Goal: Task Accomplishment & Management: Manage account settings

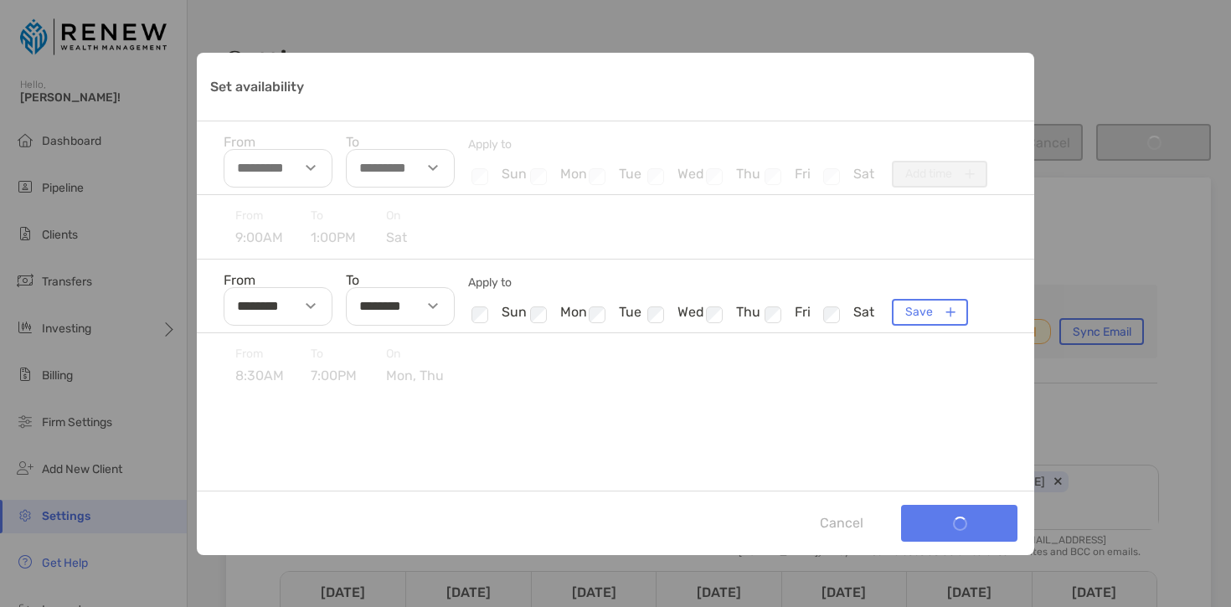
scroll to position [376, 0]
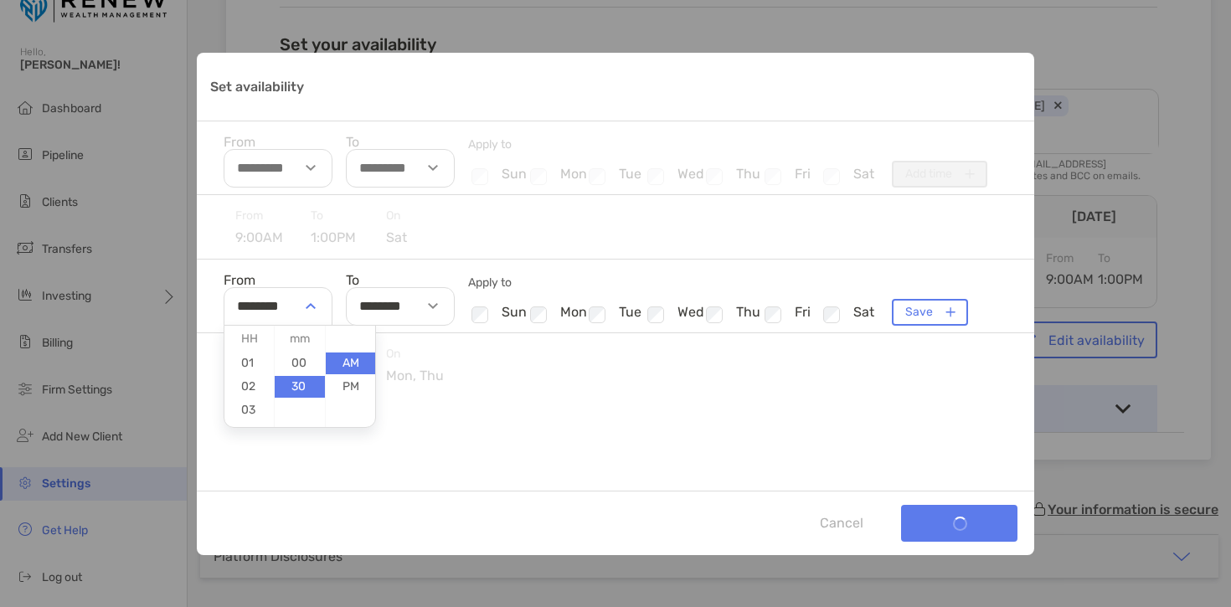
click at [307, 301] on div "Set availability" at bounding box center [313, 306] width 39 height 39
click at [876, 249] on div "From 9:00AM To 1:00PM [DATE]" at bounding box center [615, 227] width 837 height 64
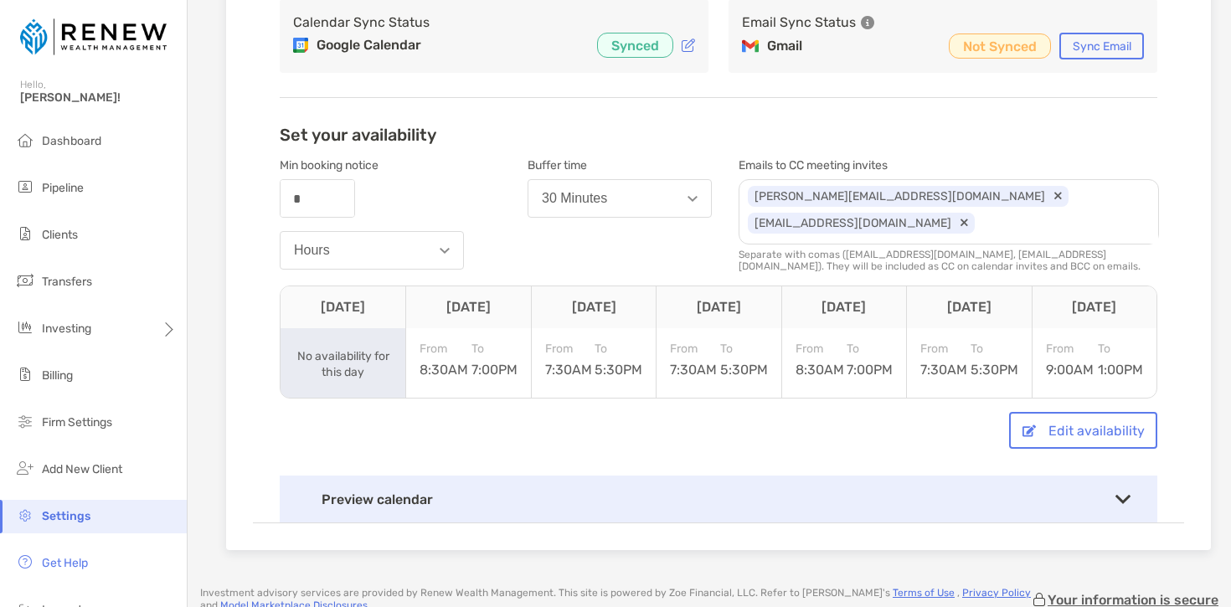
scroll to position [289, 0]
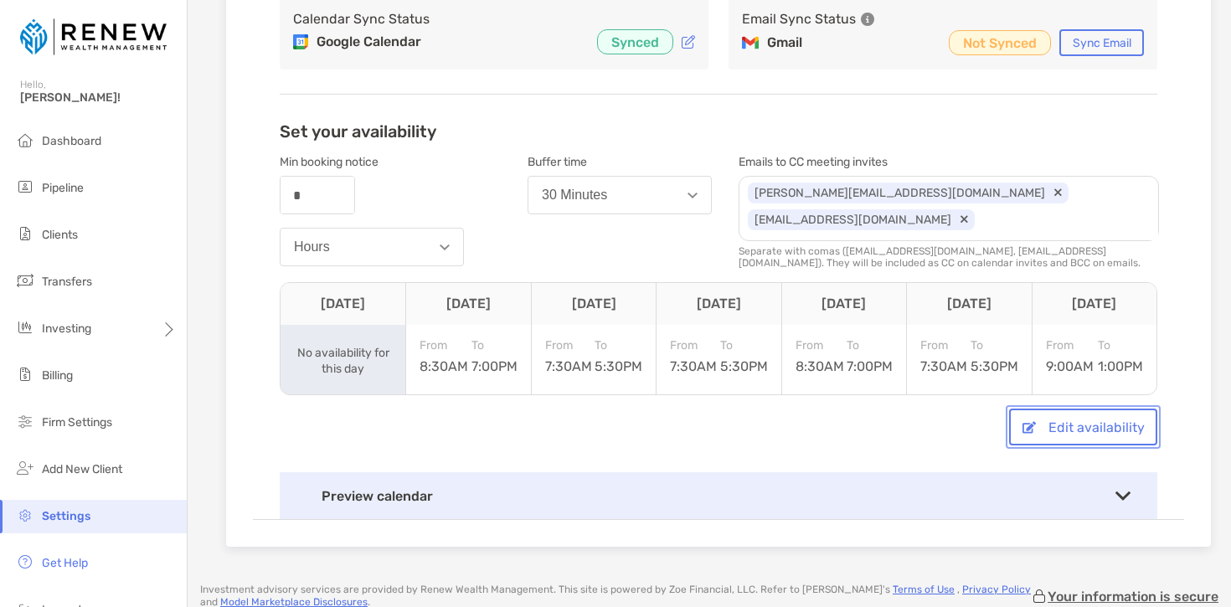
click at [1036, 416] on button "Edit availability" at bounding box center [1083, 427] width 148 height 37
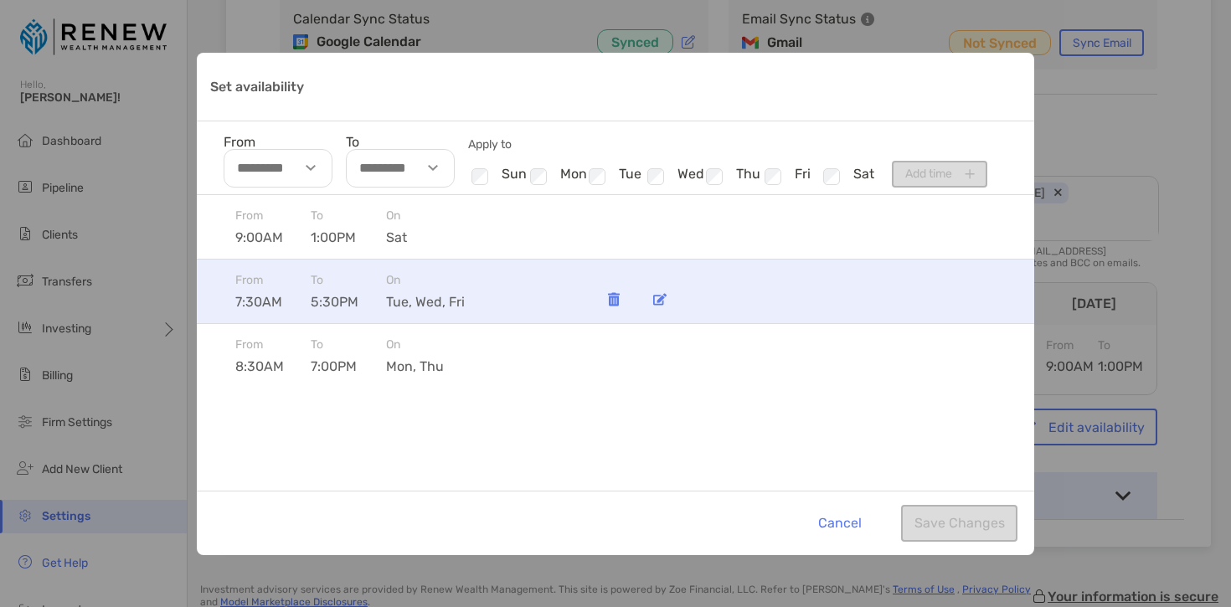
click at [660, 300] on img "Set availability" at bounding box center [659, 299] width 13 height 13
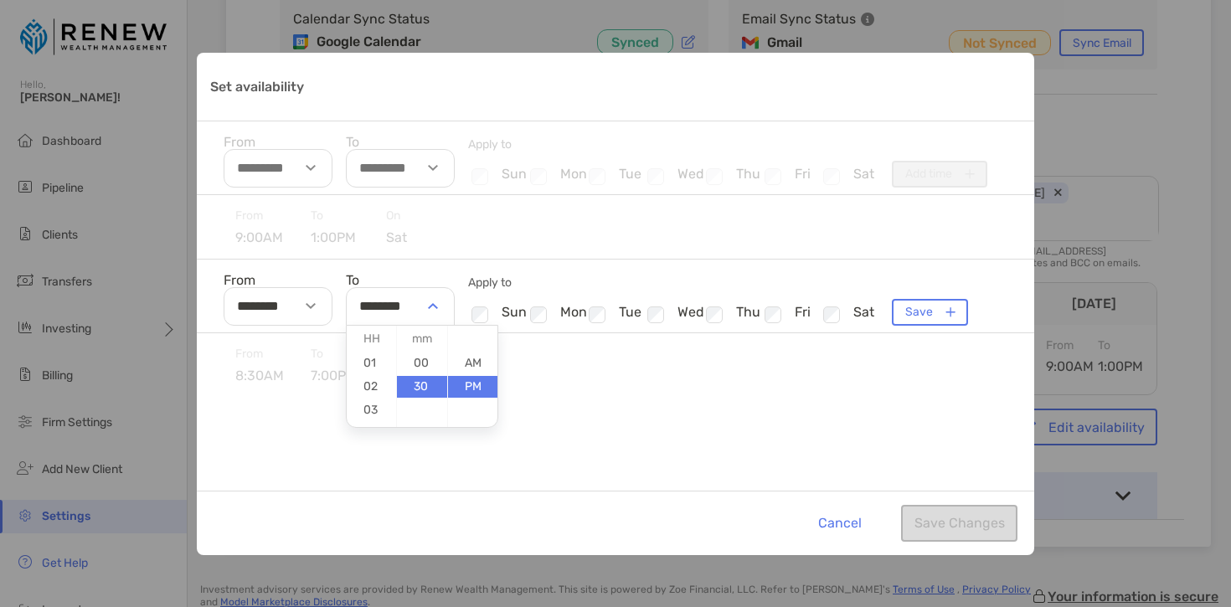
click at [399, 307] on input "********" at bounding box center [400, 306] width 109 height 39
click at [374, 393] on li "04" at bounding box center [371, 398] width 49 height 22
type input "********"
click at [912, 314] on button "Save" at bounding box center [930, 312] width 76 height 27
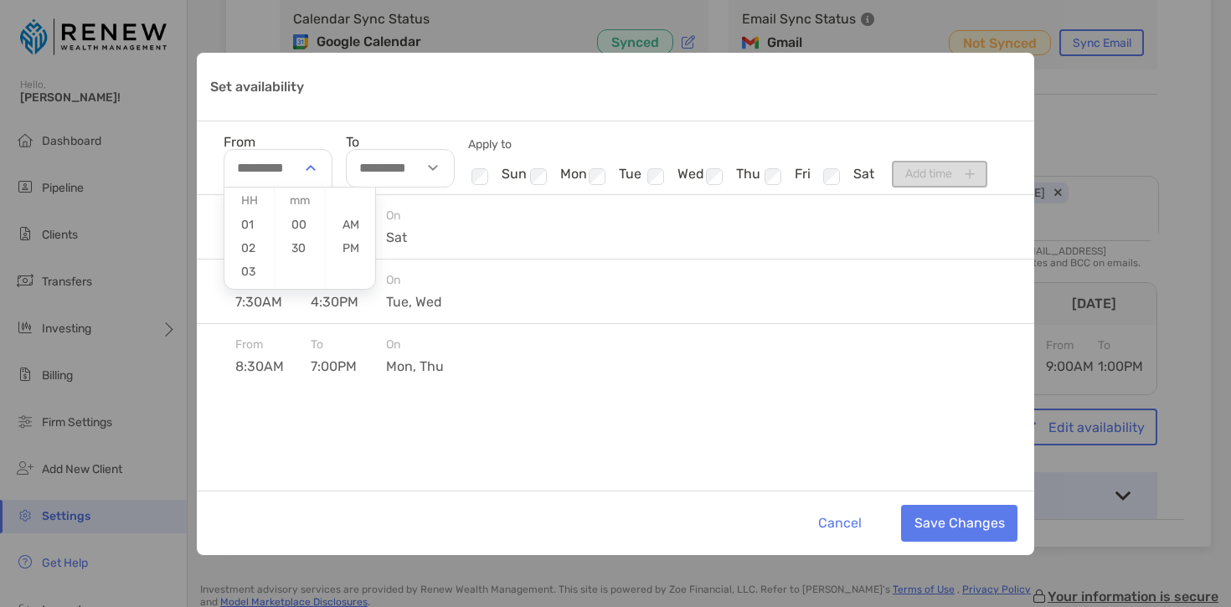
click at [315, 167] on div "Set availability" at bounding box center [313, 168] width 39 height 39
click at [253, 239] on li "06" at bounding box center [248, 233] width 49 height 22
click at [302, 226] on li "00" at bounding box center [299, 225] width 49 height 22
click at [347, 248] on li "PM" at bounding box center [350, 249] width 49 height 22
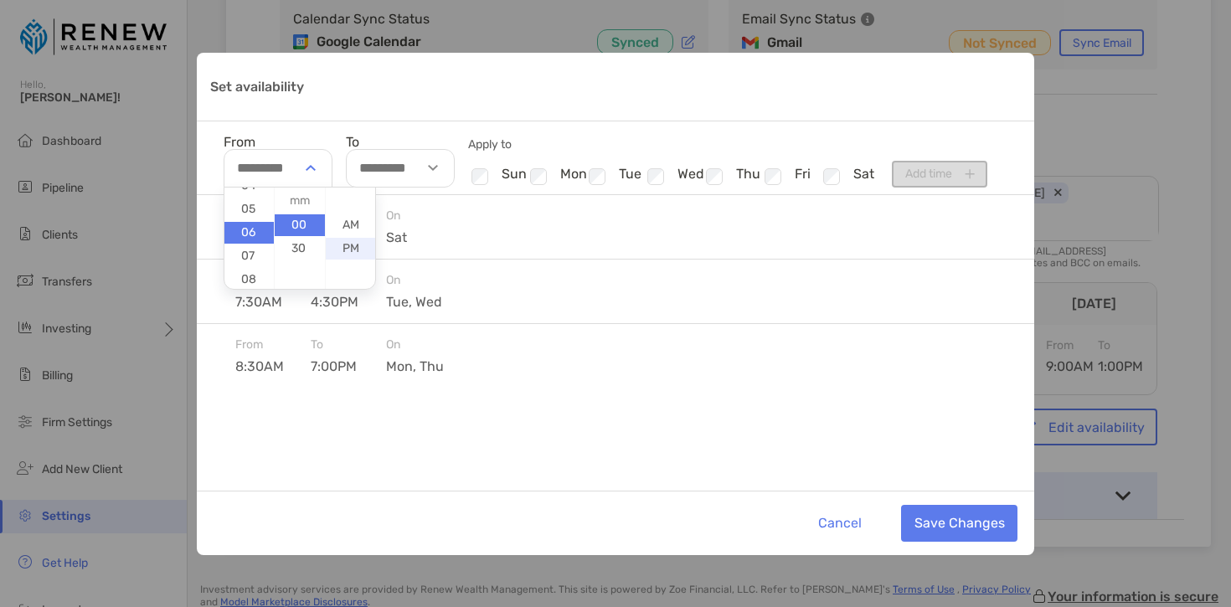
type input "********"
click at [435, 165] on div "Set availability" at bounding box center [435, 168] width 39 height 39
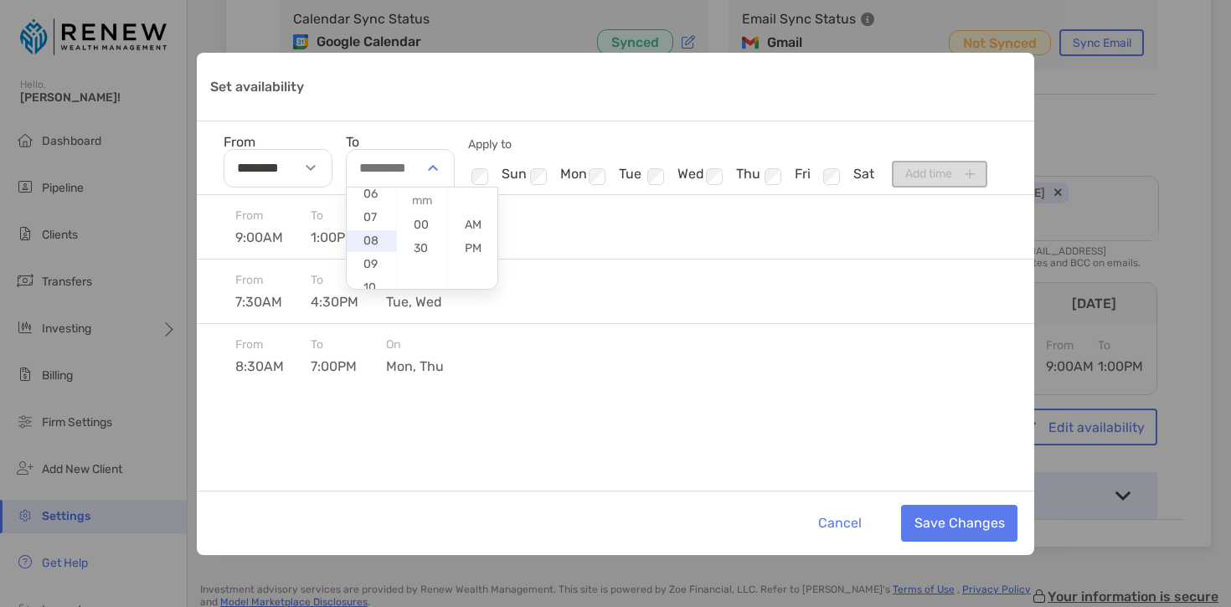
scroll to position [147, 0]
click at [362, 216] on li "07" at bounding box center [371, 219] width 49 height 22
click at [435, 224] on li "00" at bounding box center [421, 225] width 49 height 22
click at [475, 244] on li "PM" at bounding box center [472, 249] width 49 height 22
type input "********"
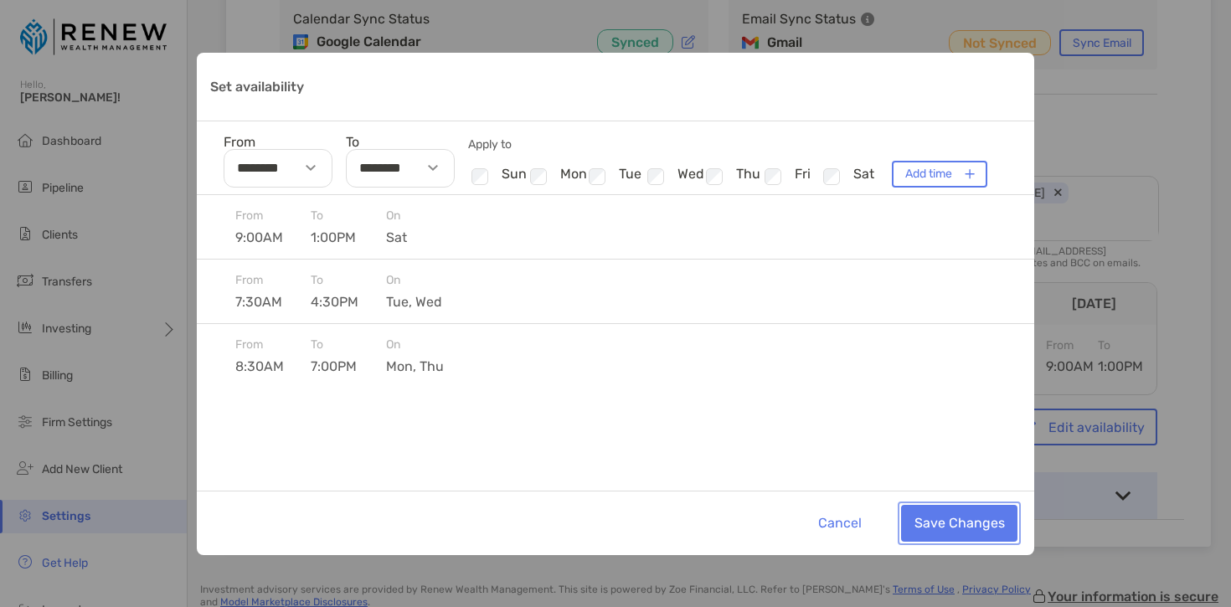
click at [958, 522] on button "Save Changes" at bounding box center [959, 523] width 116 height 37
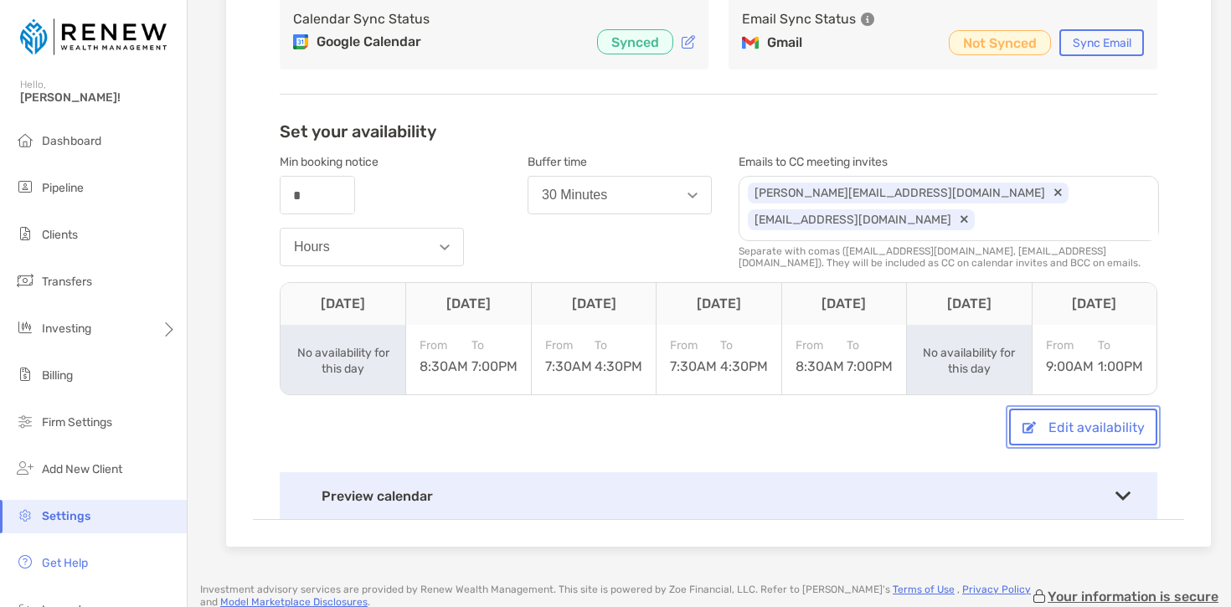
click at [1064, 422] on button "Edit availability" at bounding box center [1083, 427] width 148 height 37
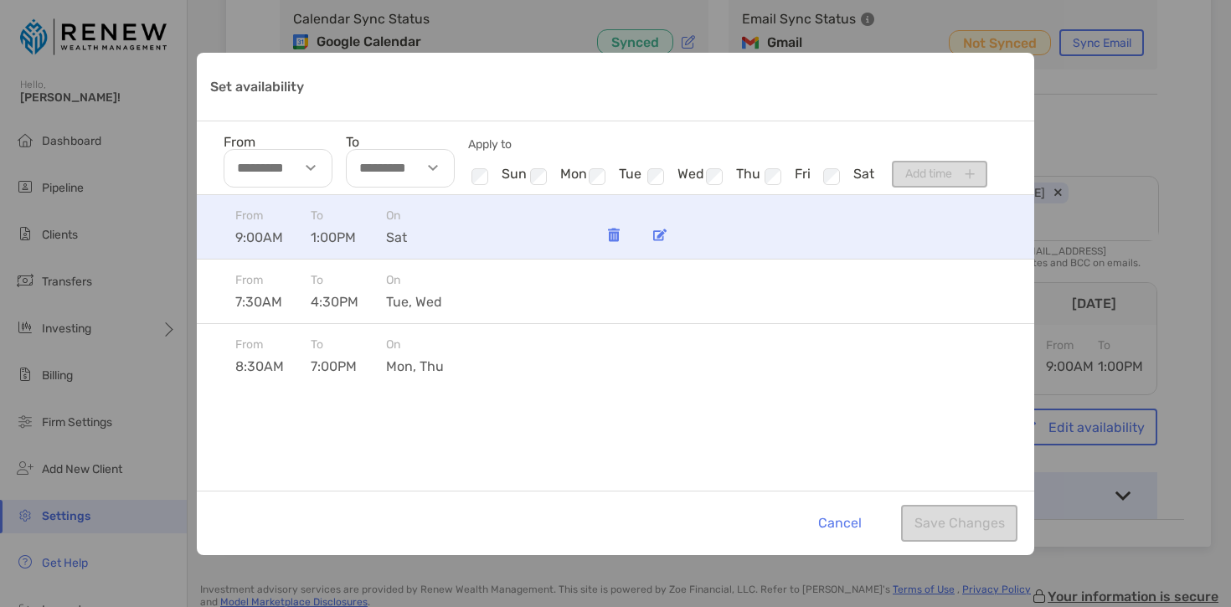
click at [301, 232] on span "9:00AM" at bounding box center [272, 237] width 75 height 16
click at [654, 236] on img "Set availability" at bounding box center [659, 235] width 13 height 13
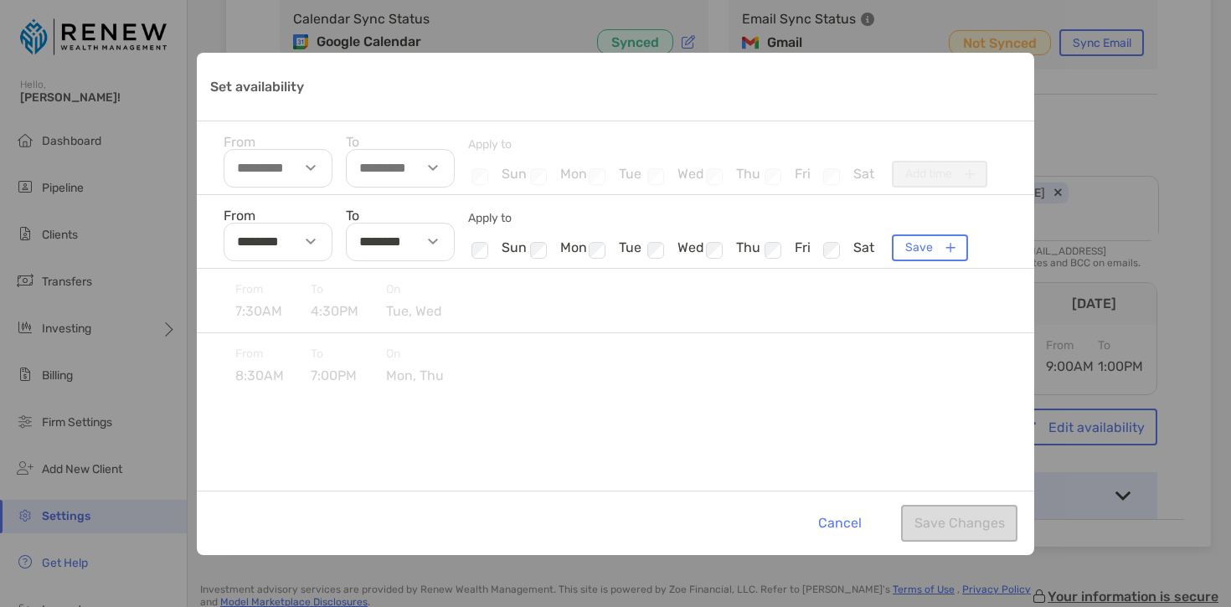
click at [300, 235] on div "Set availability" at bounding box center [313, 242] width 39 height 39
click at [244, 301] on li "10" at bounding box center [248, 303] width 49 height 22
type input "********"
click at [433, 239] on img "Set availability" at bounding box center [433, 242] width 10 height 6
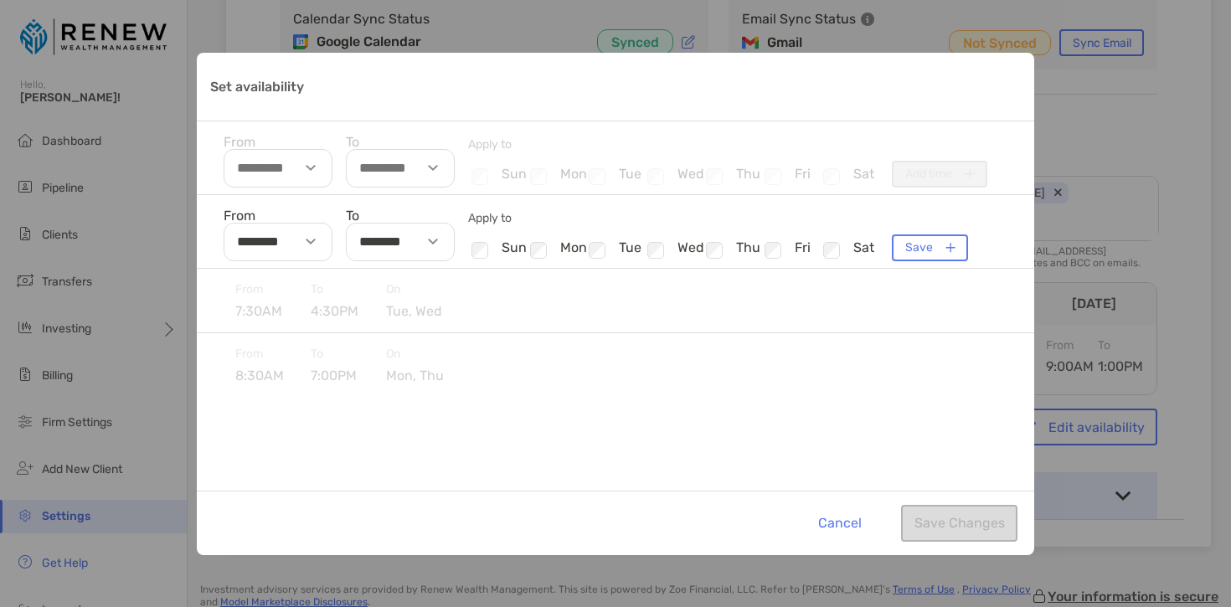
click at [433, 239] on img "Set availability" at bounding box center [433, 242] width 10 height 6
click at [373, 342] on li "12" at bounding box center [371, 350] width 49 height 22
click at [415, 318] on li "30" at bounding box center [421, 322] width 49 height 22
type input "********"
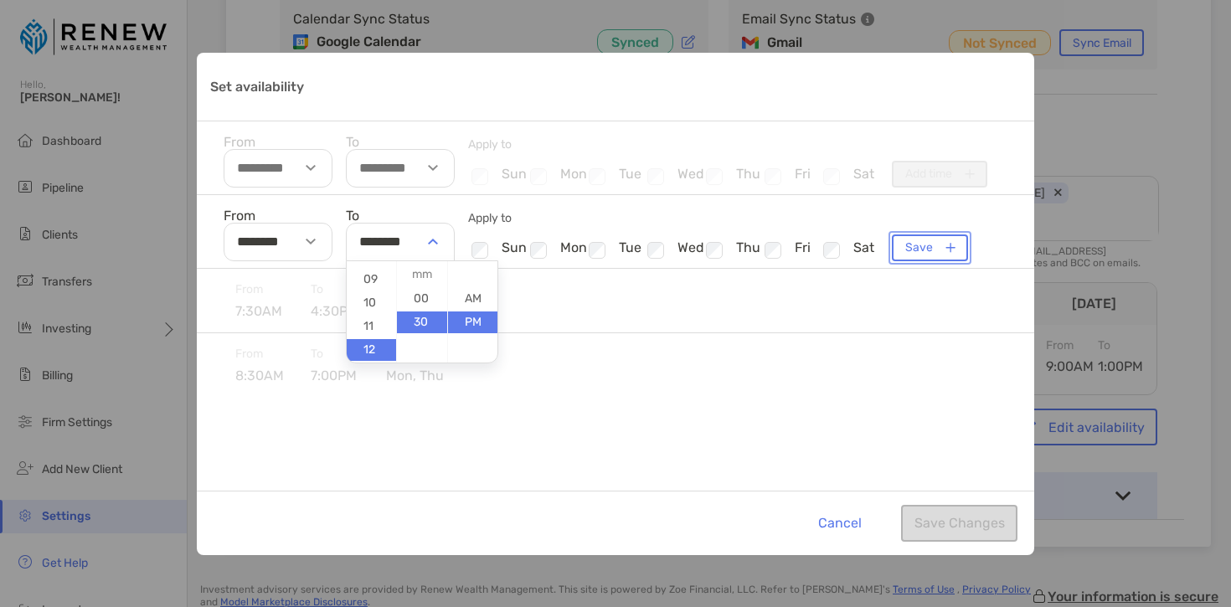
click at [924, 248] on button "Save" at bounding box center [930, 247] width 76 height 27
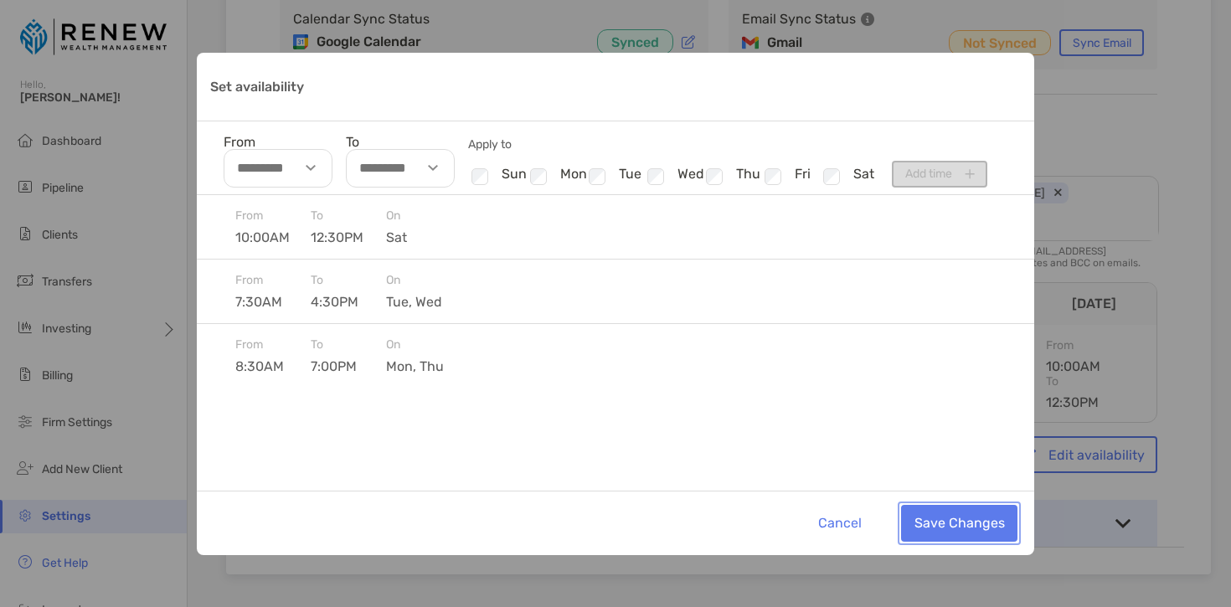
click at [969, 520] on button "Save Changes" at bounding box center [959, 523] width 116 height 37
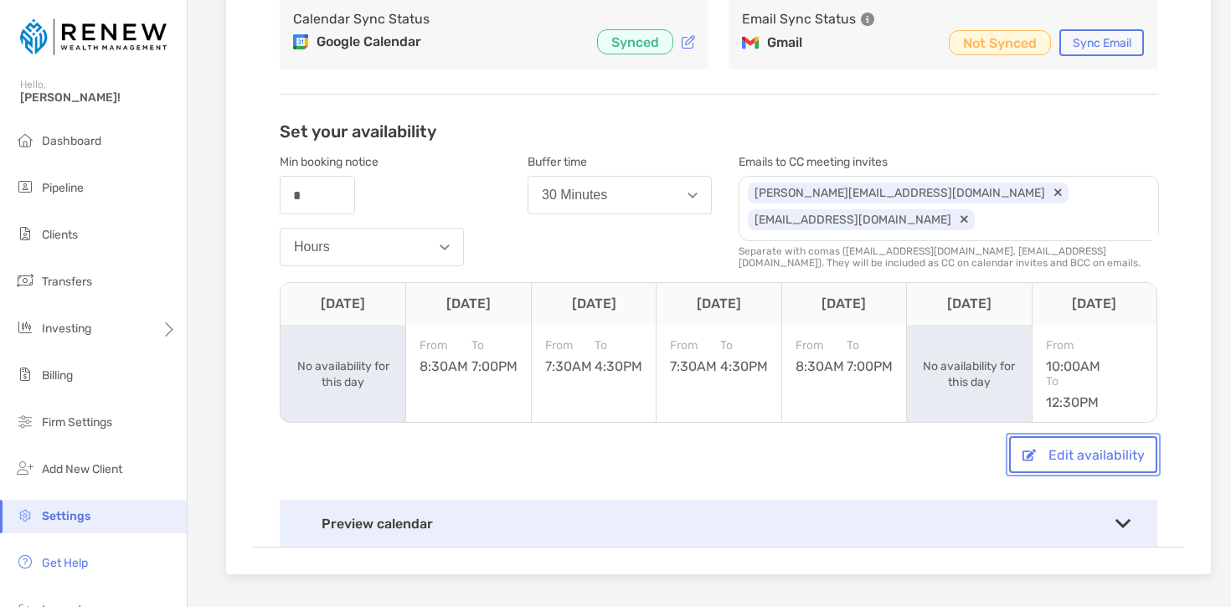
click at [1101, 456] on button "Edit availability" at bounding box center [1083, 454] width 148 height 37
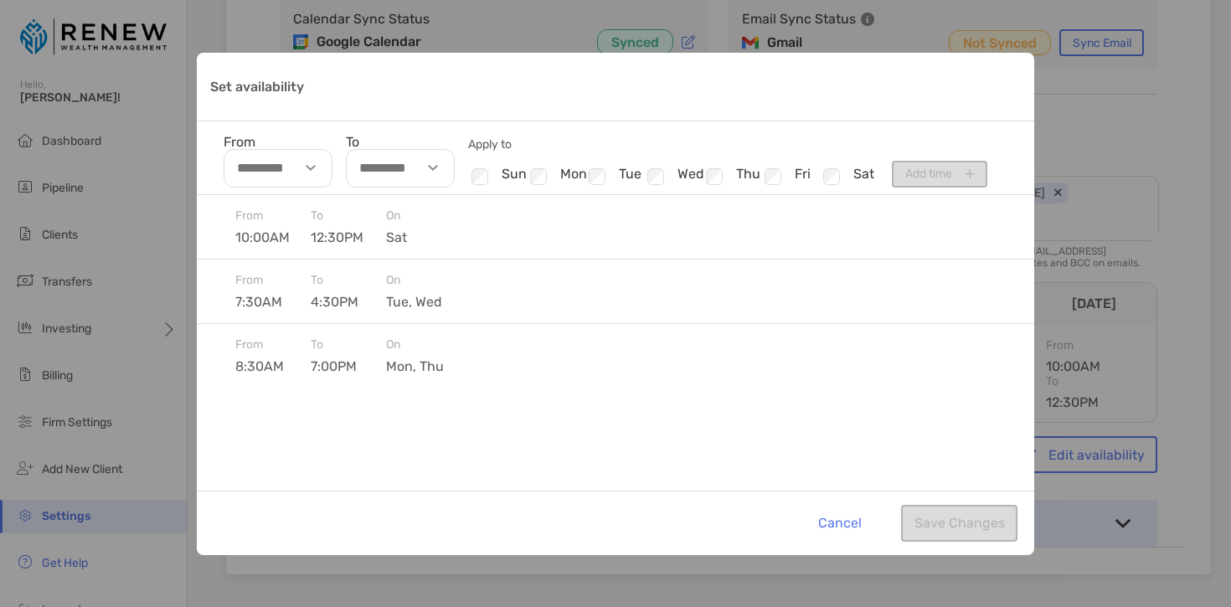
click at [316, 160] on div "Set availability" at bounding box center [313, 168] width 39 height 39
click at [249, 243] on li "09" at bounding box center [248, 250] width 49 height 22
click at [346, 225] on li "AM" at bounding box center [350, 225] width 49 height 22
click at [319, 167] on div "Set availability" at bounding box center [313, 168] width 39 height 39
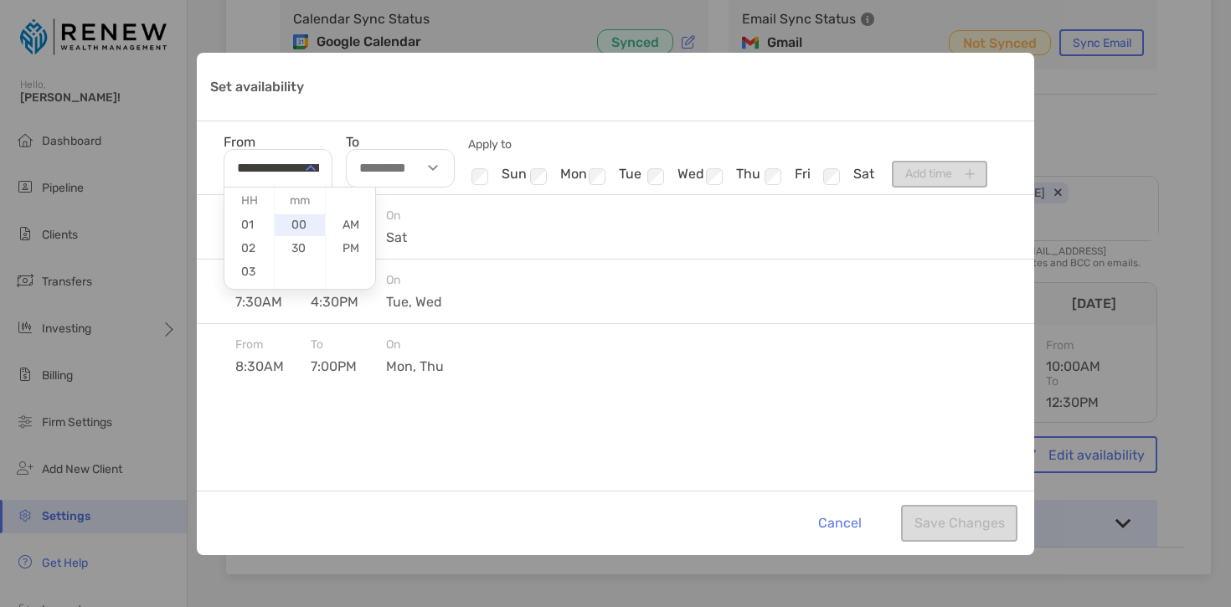
click at [314, 225] on li "00" at bounding box center [299, 225] width 49 height 22
click at [342, 210] on ul "AM PM" at bounding box center [350, 224] width 49 height 72
click at [347, 219] on li "AM" at bounding box center [350, 225] width 49 height 22
type input "********"
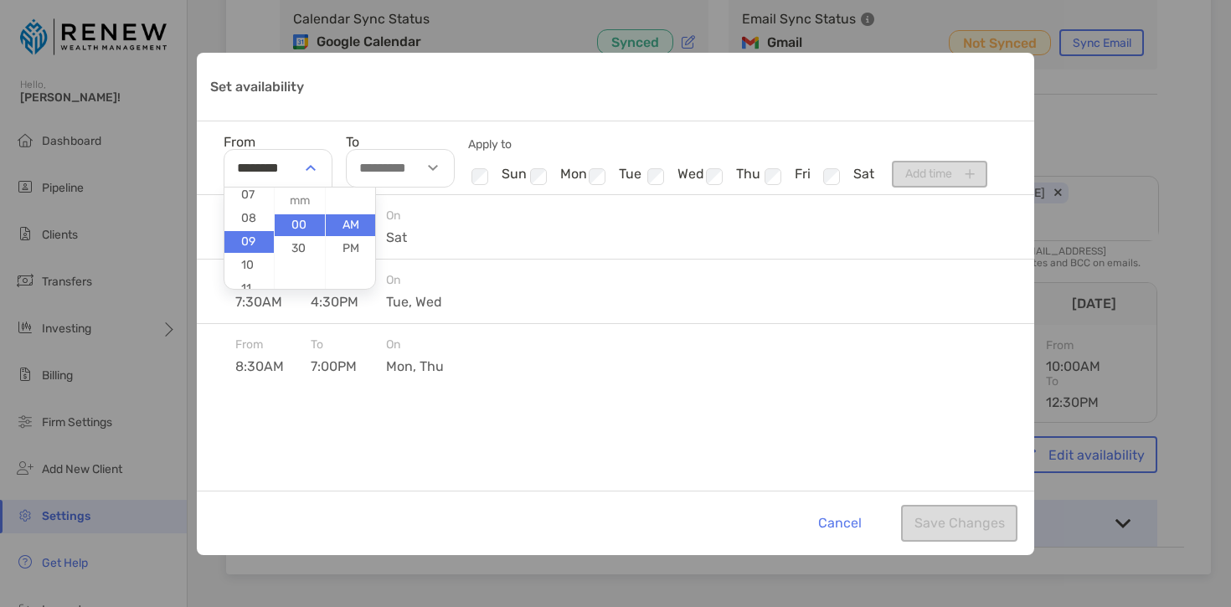
scroll to position [207, 0]
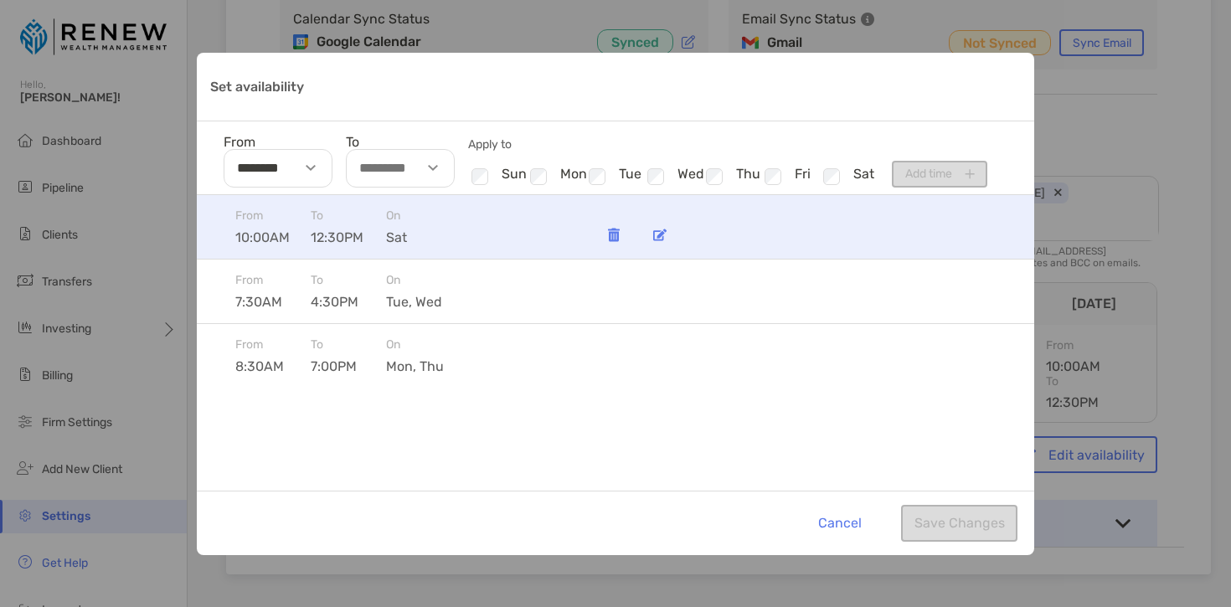
click at [450, 207] on div "From 10:00AM To 12:30PM On sat" at bounding box center [615, 227] width 837 height 64
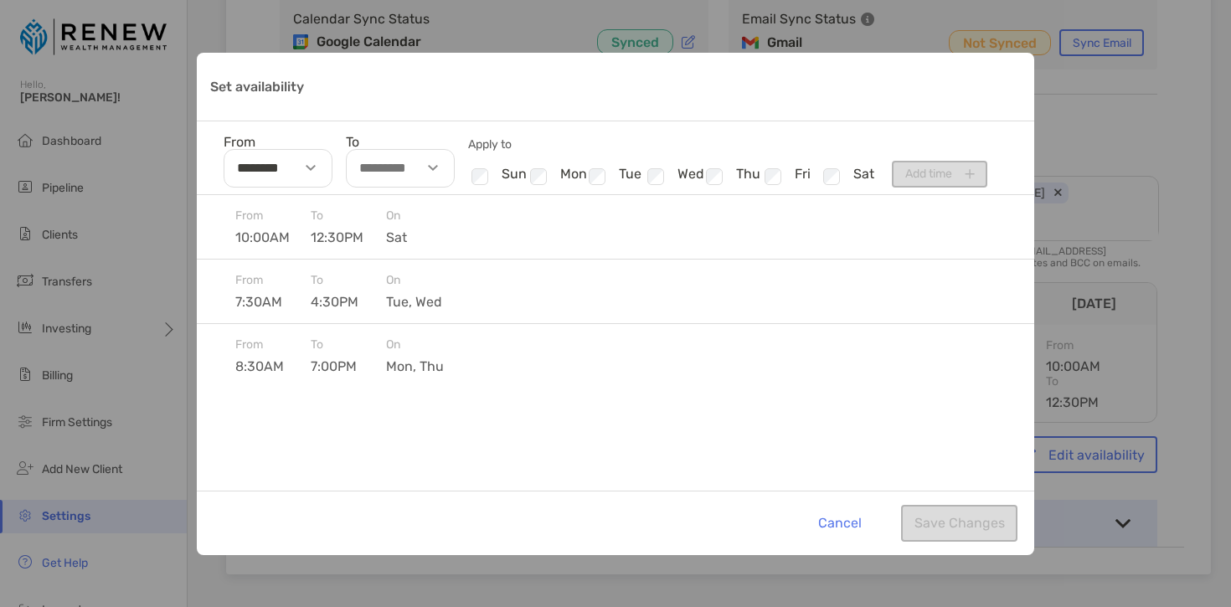
click at [434, 170] on img "Set availability" at bounding box center [433, 168] width 10 height 6
click at [374, 224] on li "05" at bounding box center [371, 223] width 49 height 22
click at [475, 247] on li "PM" at bounding box center [472, 249] width 49 height 22
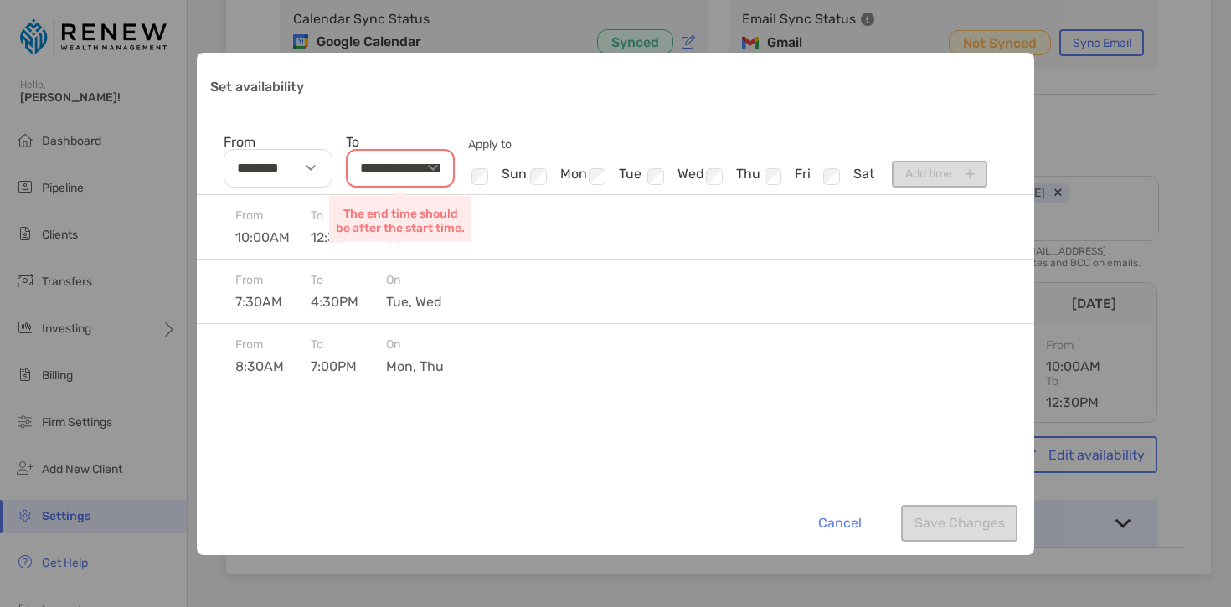
click at [422, 169] on div "Set availability" at bounding box center [435, 168] width 39 height 39
click at [409, 224] on li "00" at bounding box center [421, 225] width 49 height 22
click at [478, 242] on li "PM" at bounding box center [472, 249] width 49 height 22
type input "********"
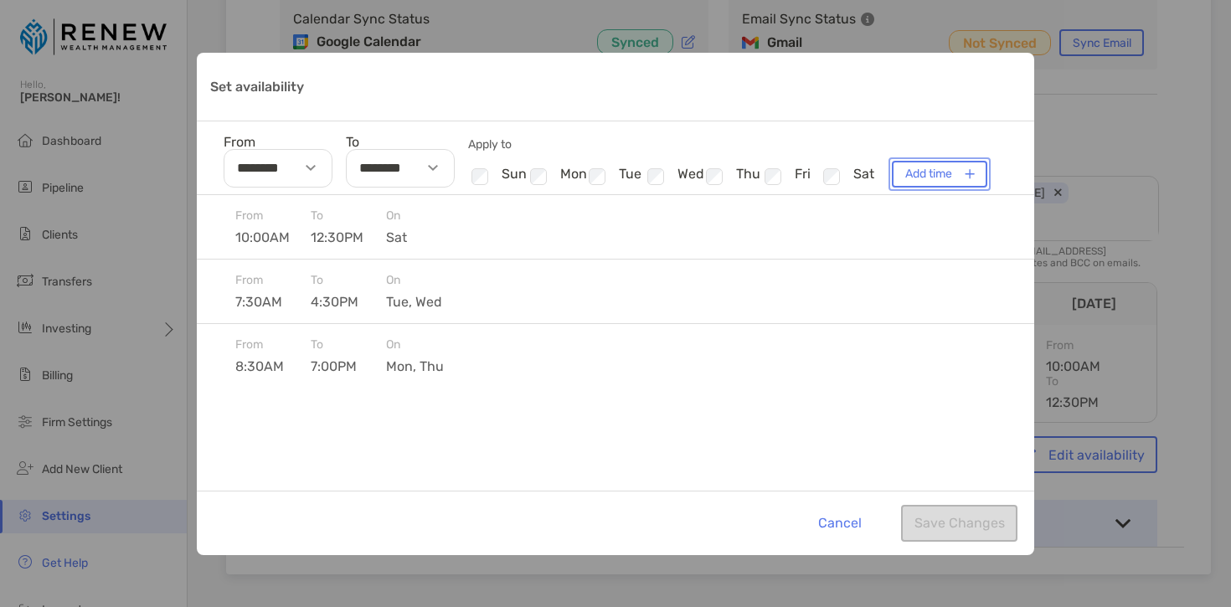
click at [907, 172] on button "Add time" at bounding box center [939, 174] width 95 height 27
type input "**********"
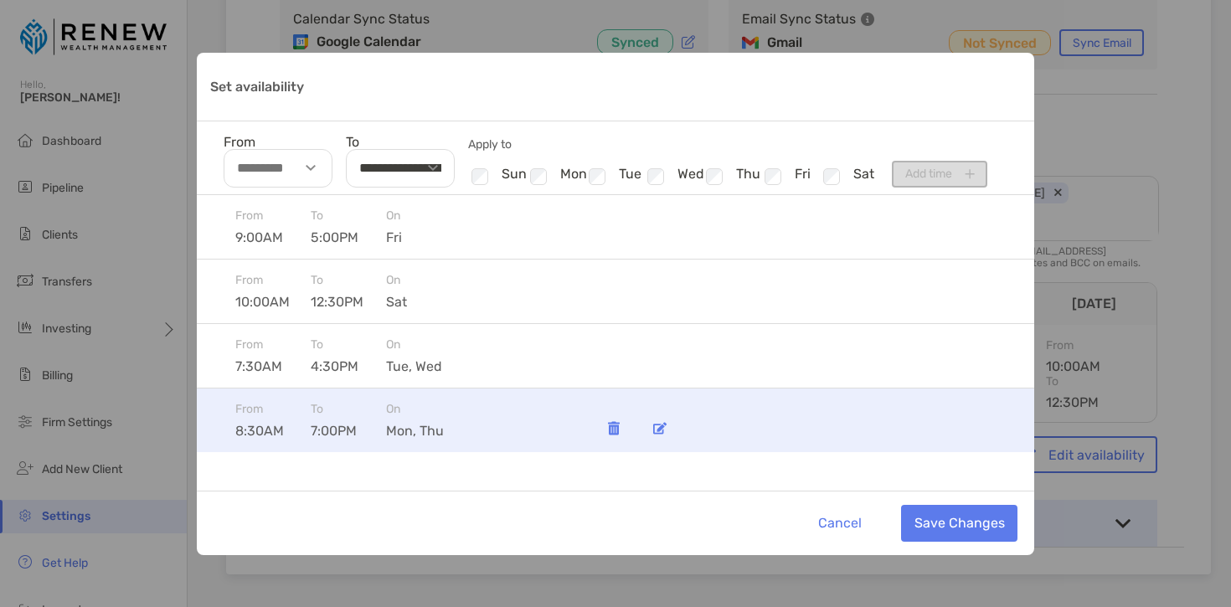
click at [659, 422] on img "Set availability" at bounding box center [659, 428] width 13 height 13
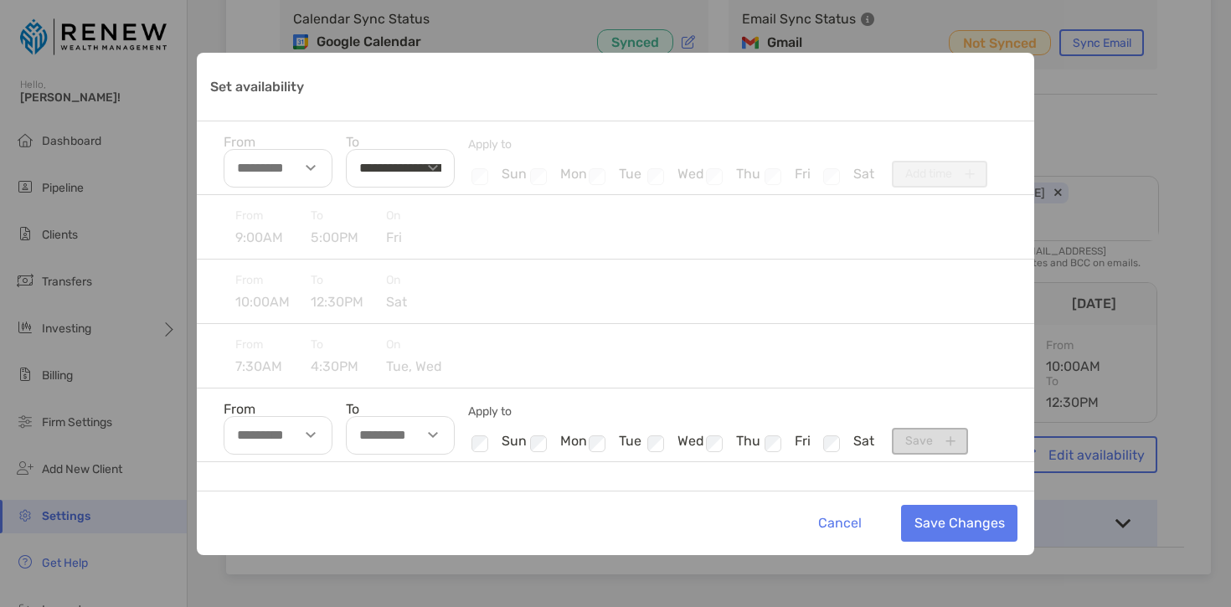
type input "********"
click at [319, 435] on div "Set availability" at bounding box center [313, 435] width 39 height 39
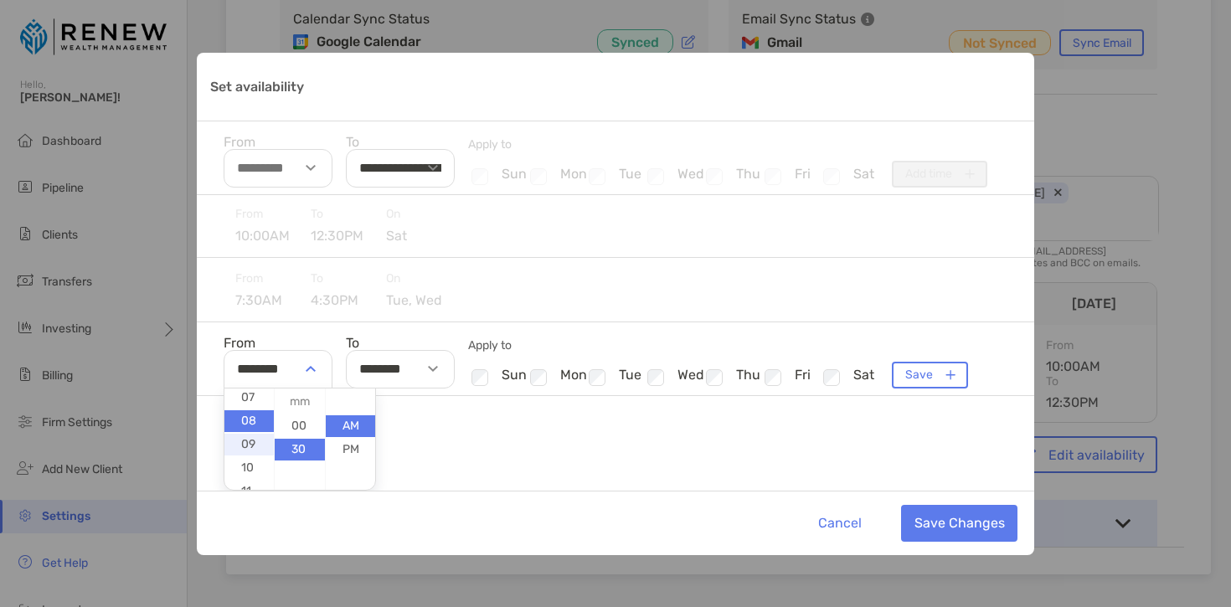
scroll to position [170, 0]
click at [251, 437] on li "09" at bounding box center [248, 444] width 49 height 22
type input "********"
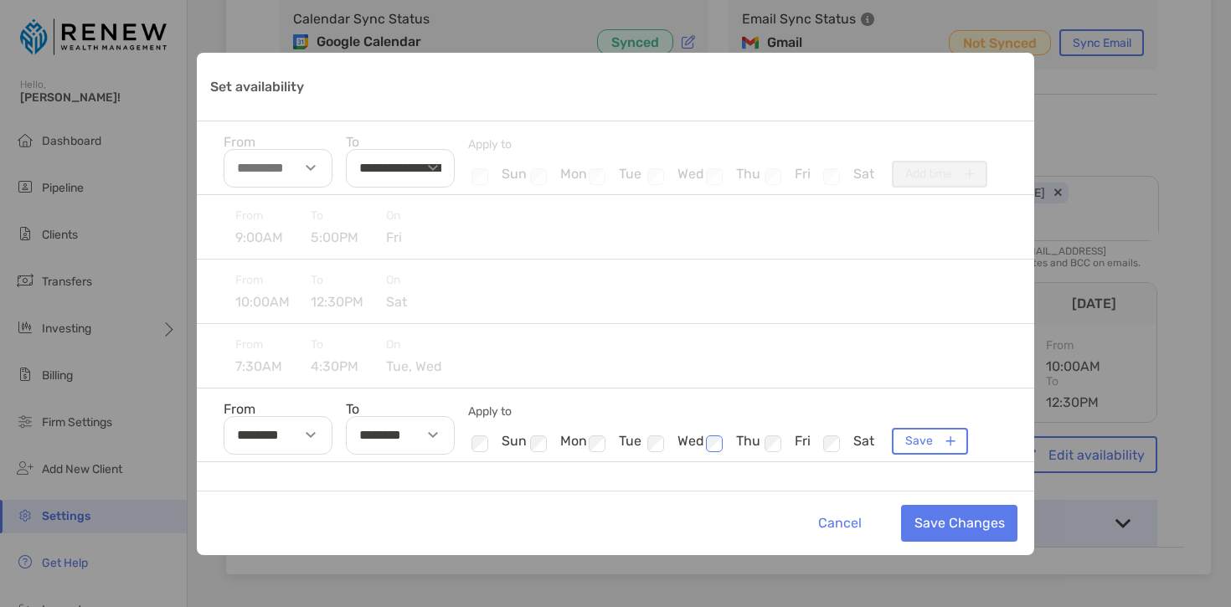
scroll to position [0, 0]
click at [711, 380] on div "From 9:00AM To 5:00PM On fri From 10:00AM To 12:30PM On sat From 7:30AM To 4:30…" at bounding box center [615, 343] width 837 height 296
click at [432, 433] on img "Set availability" at bounding box center [433, 435] width 10 height 6
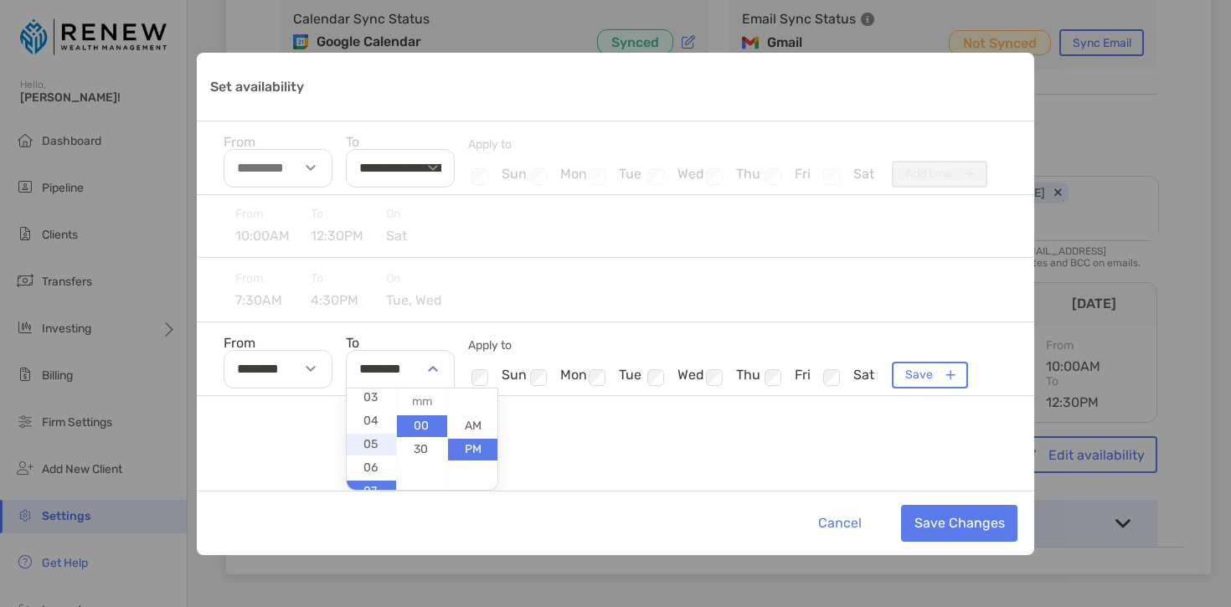
scroll to position [76, 0]
click at [371, 458] on li "06" at bounding box center [371, 467] width 49 height 22
type input "********"
click at [932, 518] on button "Save Changes" at bounding box center [959, 523] width 116 height 37
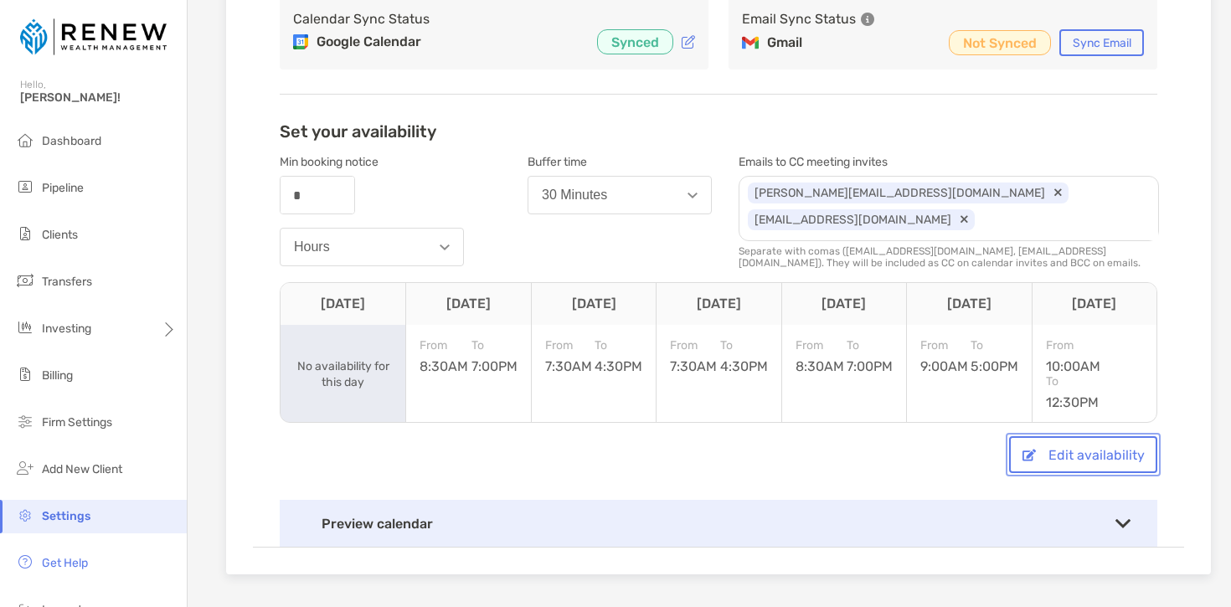
click at [1070, 453] on button "Edit availability" at bounding box center [1083, 454] width 148 height 37
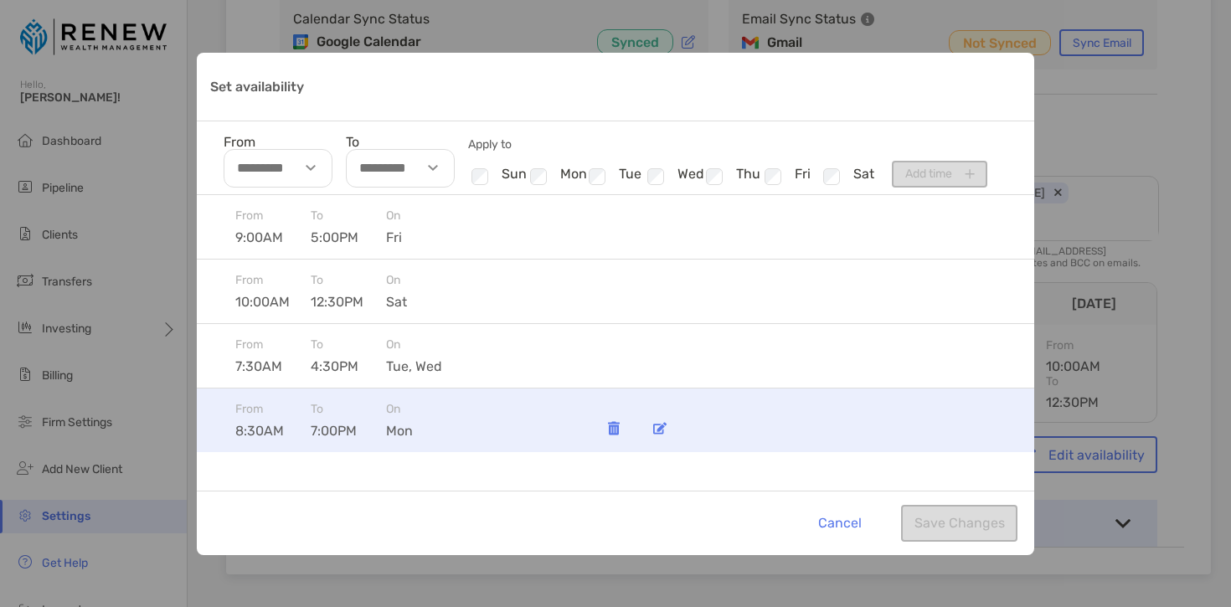
click at [656, 429] on img "Set availability" at bounding box center [659, 428] width 13 height 13
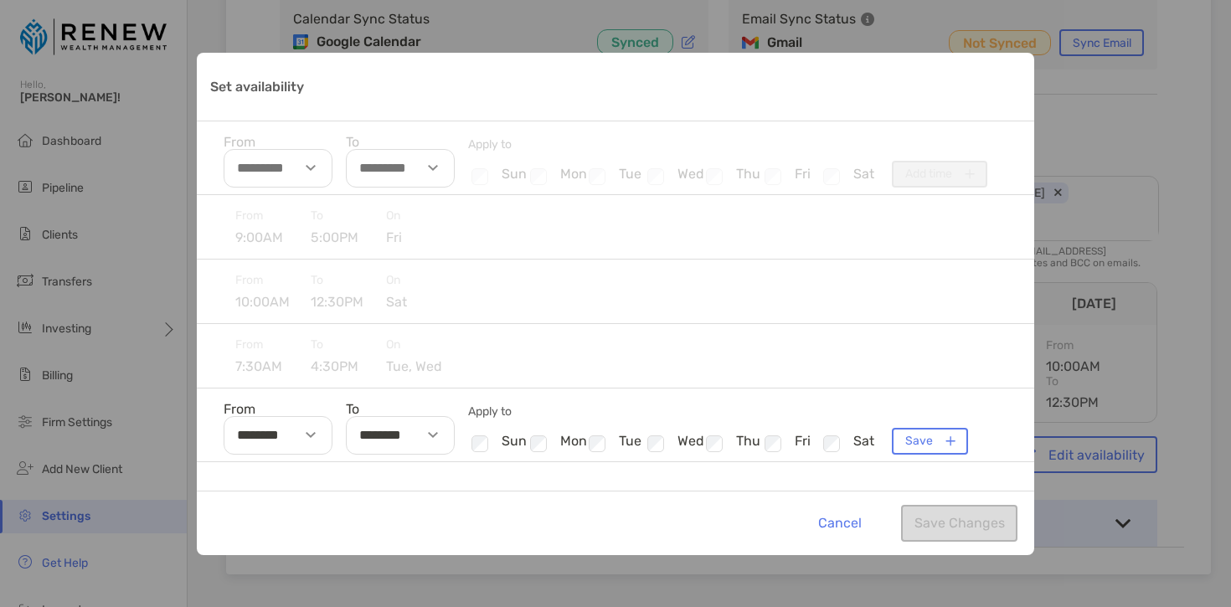
click at [306, 436] on div "Set availability" at bounding box center [313, 435] width 39 height 39
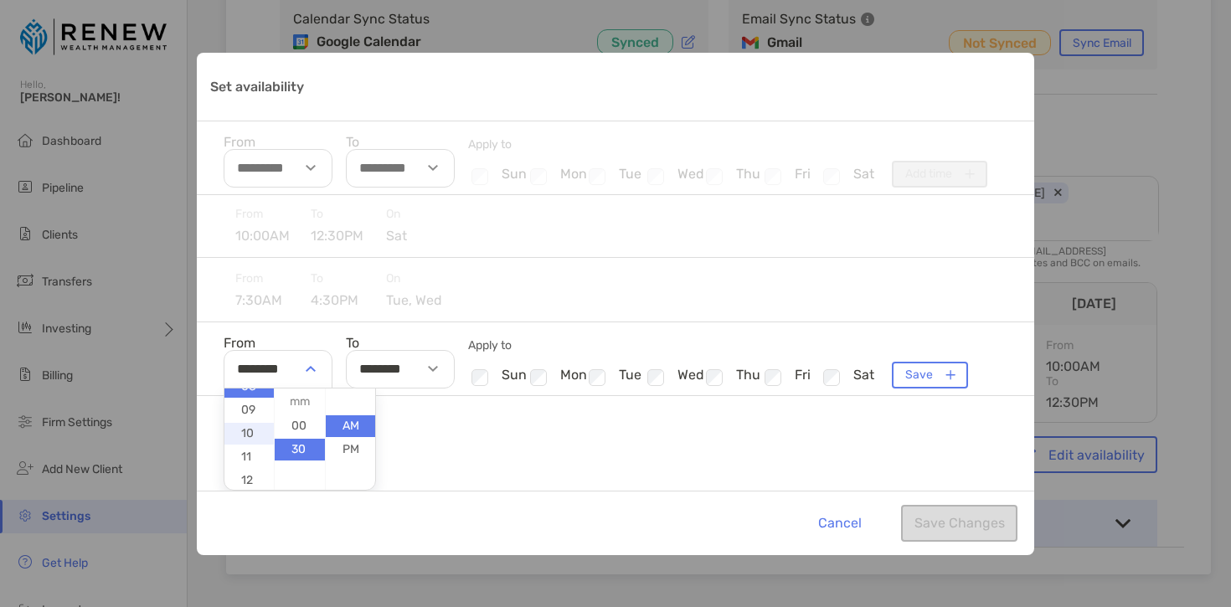
scroll to position [203, 0]
click at [244, 411] on li "09" at bounding box center [248, 410] width 49 height 22
type input "********"
click at [416, 365] on div "Set availability" at bounding box center [435, 369] width 39 height 39
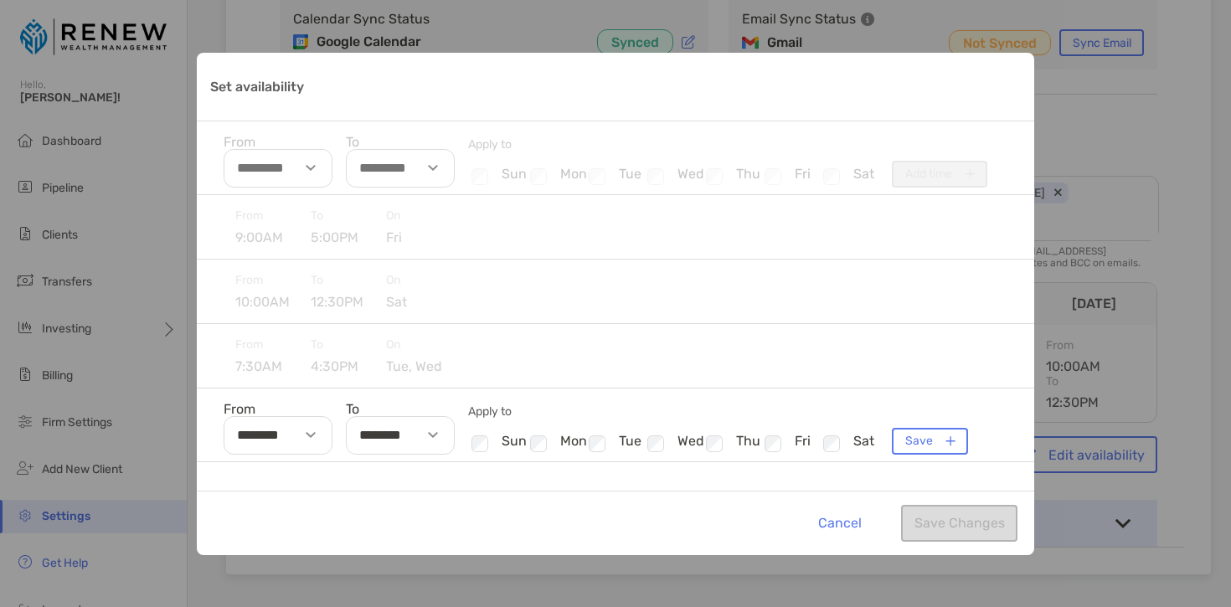
scroll to position [0, 0]
click at [435, 433] on img "Set availability" at bounding box center [433, 435] width 10 height 6
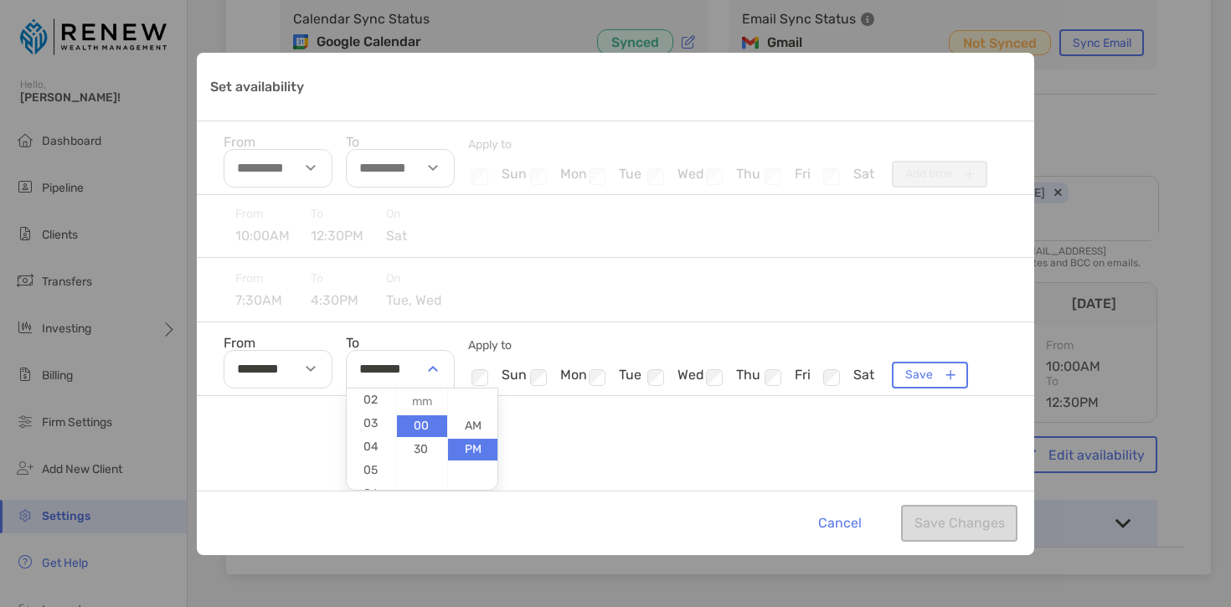
scroll to position [60, 0]
click at [367, 460] on li "05" at bounding box center [371, 460] width 49 height 22
type input "********"
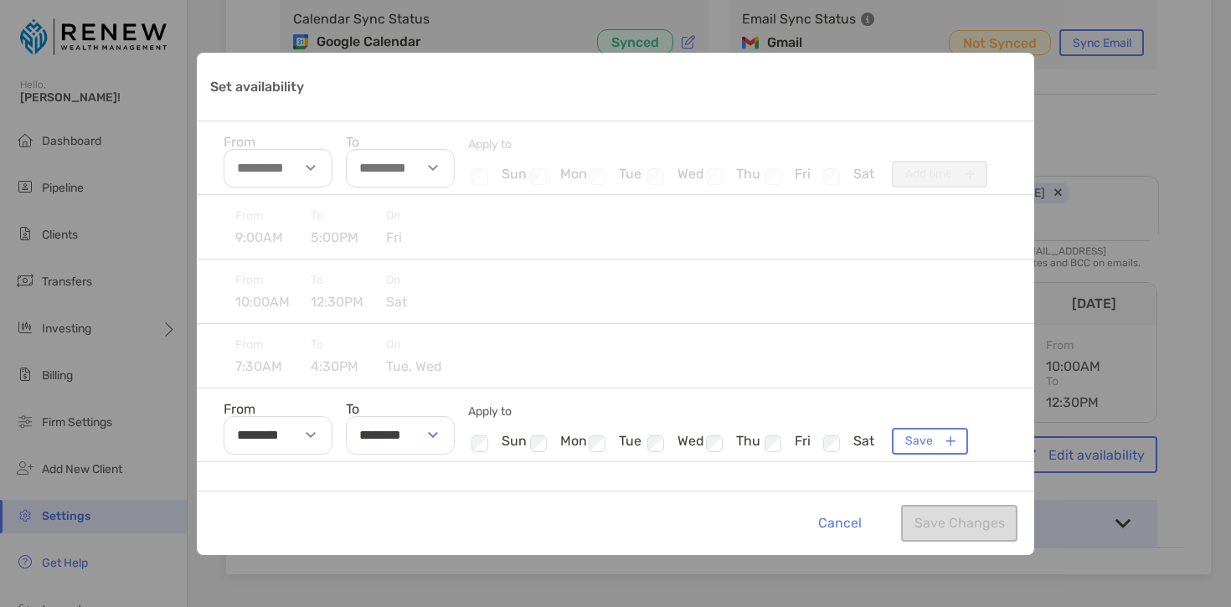
scroll to position [0, 0]
click at [804, 445] on div "From 9:00AM To 5:00PM On fri From 10:00AM To 12:30PM On sat From 7:30AM To 4:30…" at bounding box center [615, 343] width 837 height 296
click at [907, 442] on button "Save" at bounding box center [930, 441] width 76 height 27
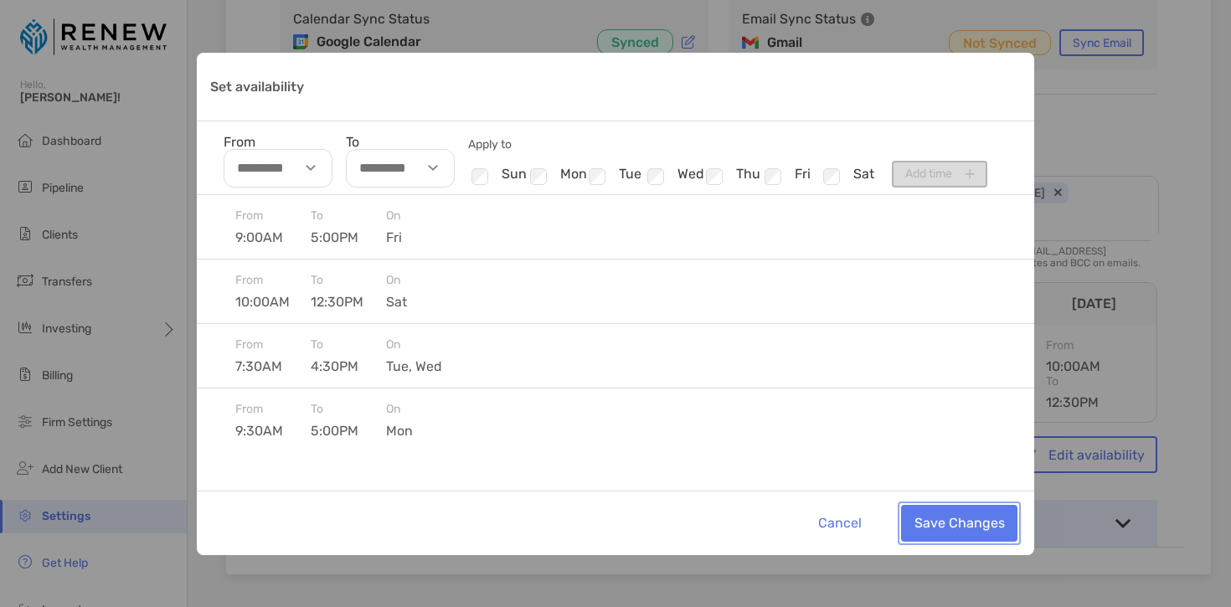
click at [948, 512] on button "Save Changes" at bounding box center [959, 523] width 116 height 37
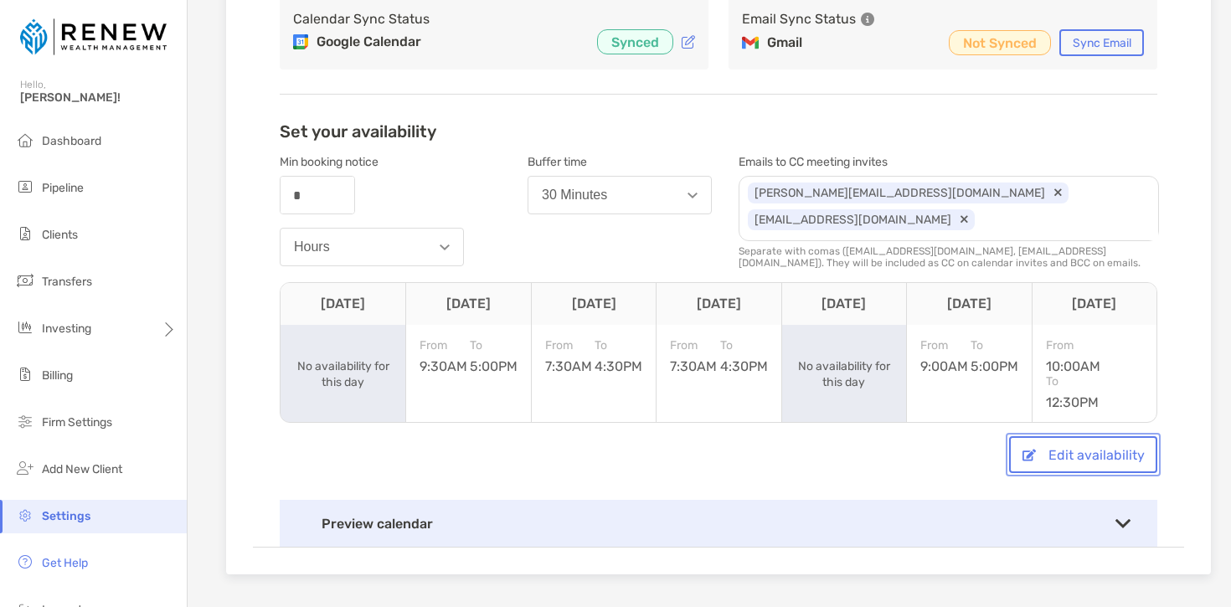
click at [1053, 460] on button "Edit availability" at bounding box center [1083, 454] width 148 height 37
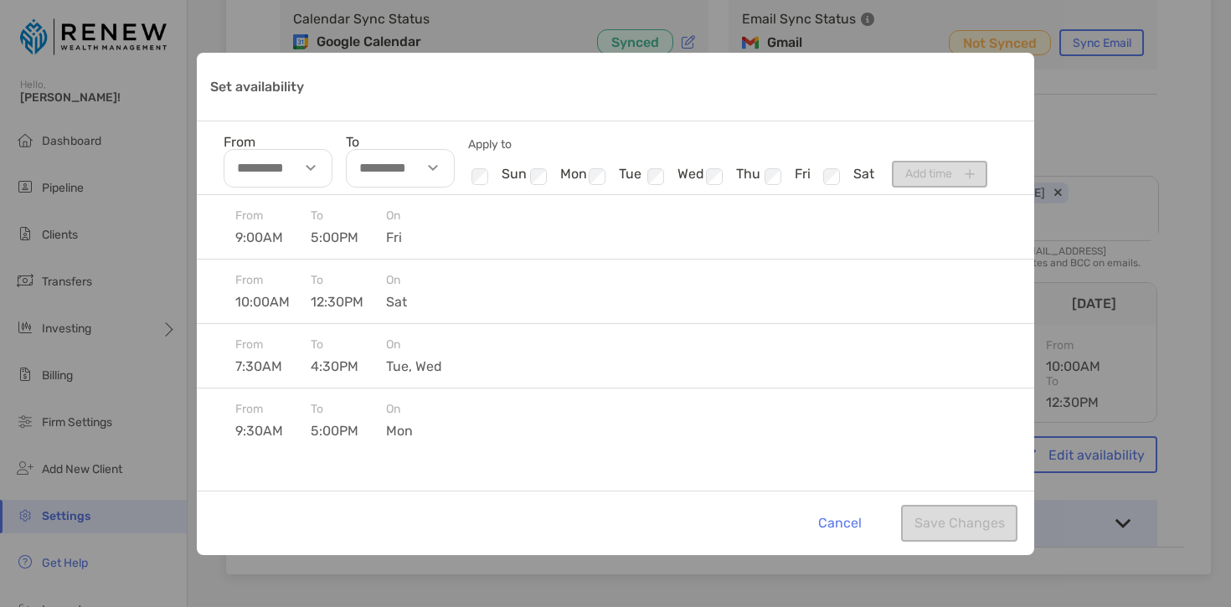
click at [303, 179] on div "Set availability" at bounding box center [313, 168] width 39 height 39
click at [249, 238] on li "09" at bounding box center [248, 237] width 49 height 22
click at [302, 246] on li "30" at bounding box center [299, 249] width 49 height 22
click at [341, 227] on li "AM" at bounding box center [350, 225] width 49 height 22
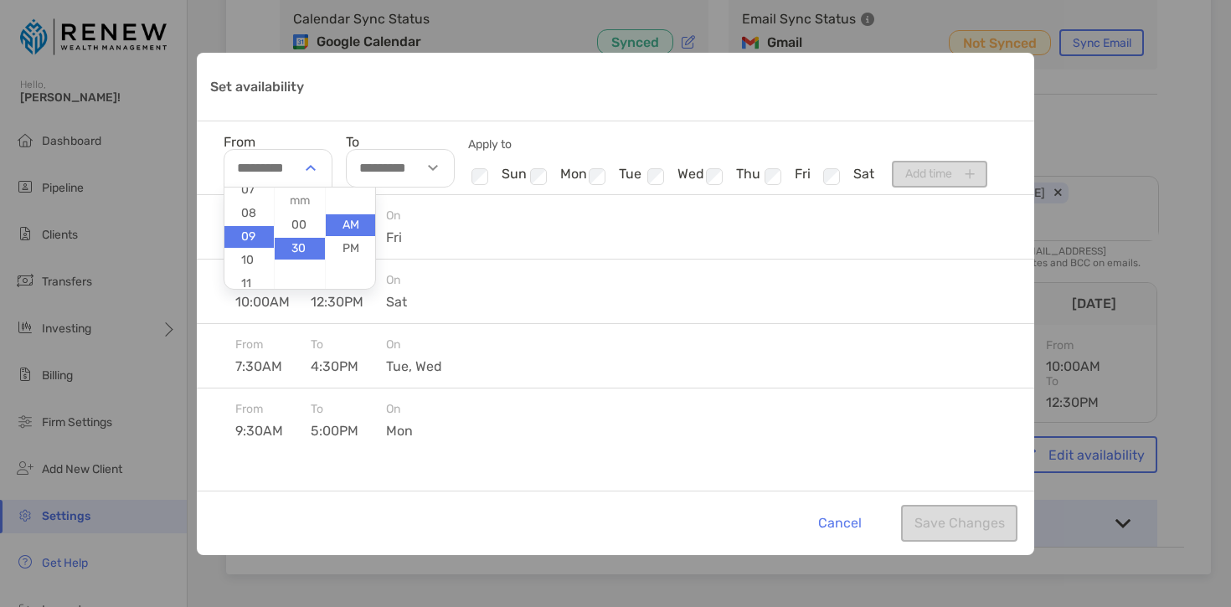
type input "********"
click at [433, 167] on img "Set availability" at bounding box center [433, 168] width 10 height 6
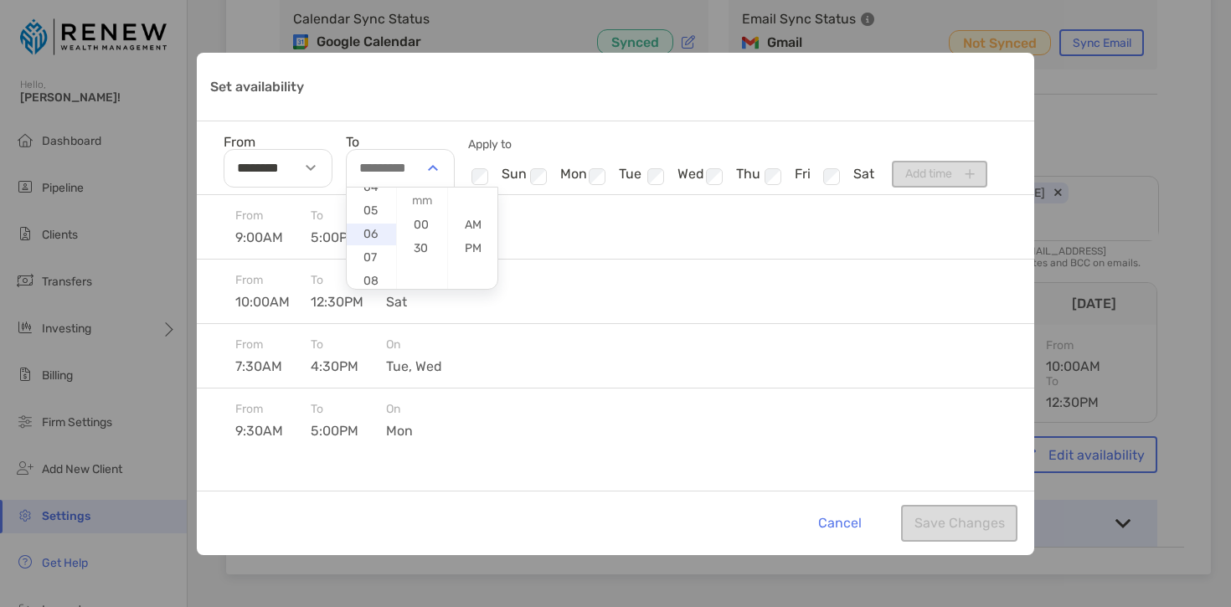
scroll to position [109, 0]
click at [373, 251] on li "07" at bounding box center [371, 257] width 49 height 22
click at [459, 244] on li "PM" at bounding box center [472, 249] width 49 height 22
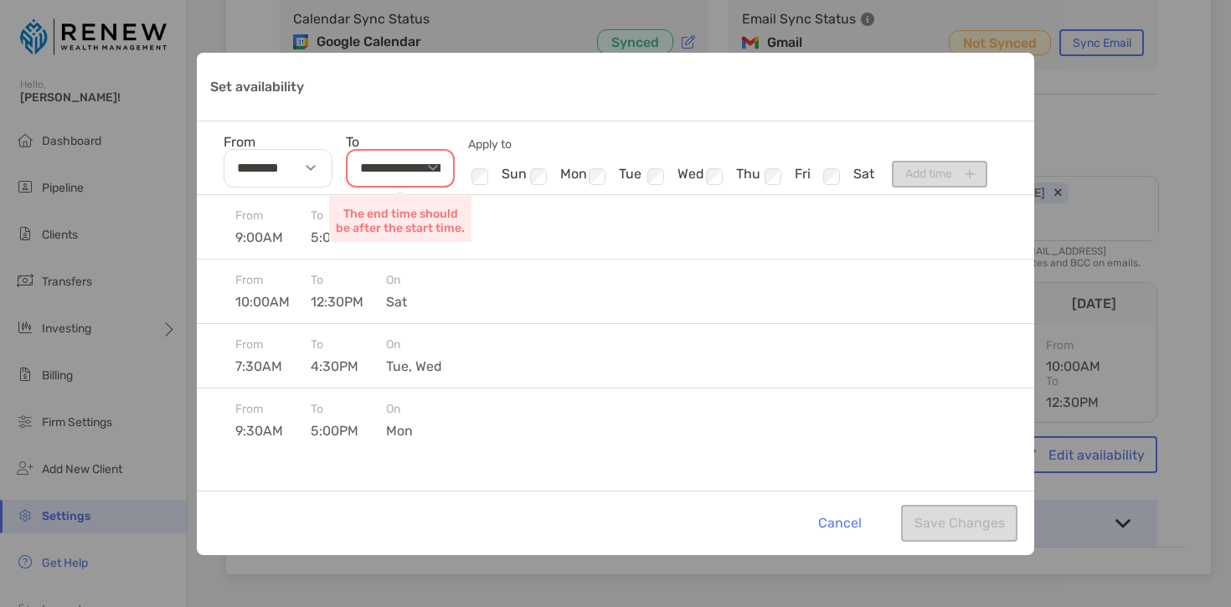
click at [409, 162] on input "**********" at bounding box center [400, 168] width 109 height 39
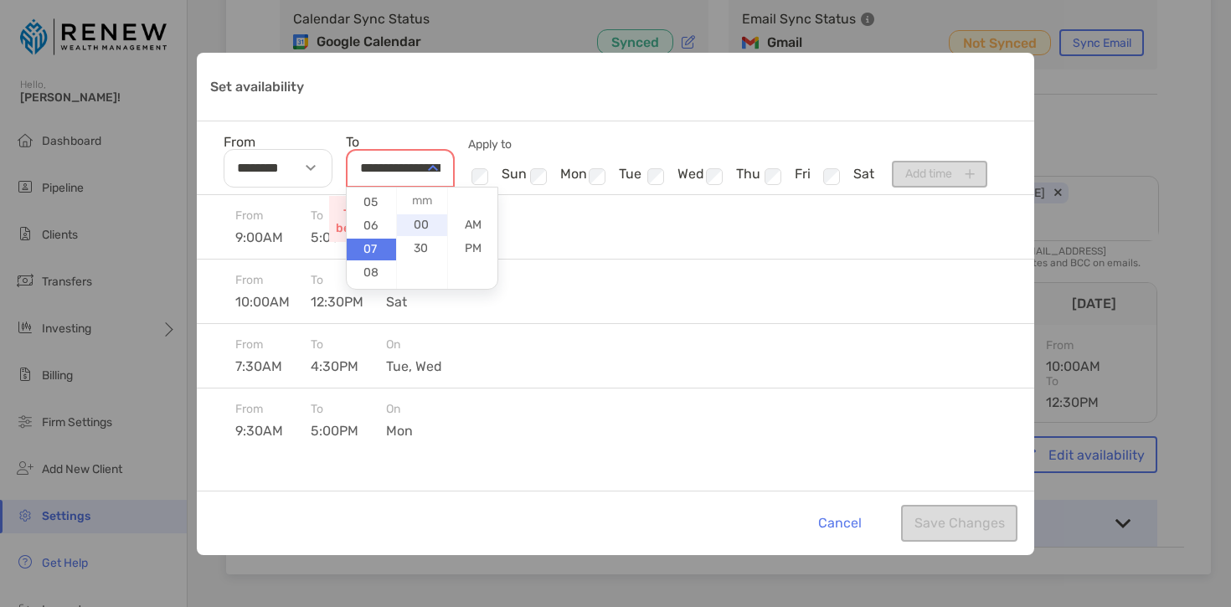
click at [412, 224] on li "00" at bounding box center [421, 225] width 49 height 22
click at [455, 245] on li "PM" at bounding box center [472, 249] width 49 height 22
type input "********"
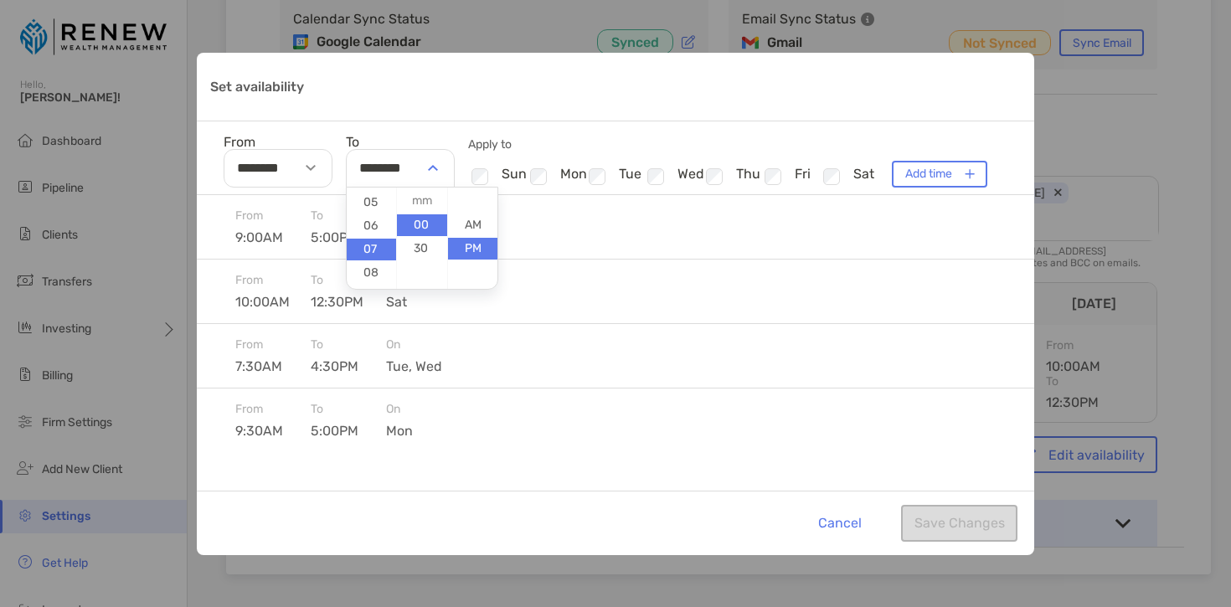
click at [861, 126] on div "From ******** To ******** 01 02 03 04 05 06 07 08 09 10 11 12 00 30 AM PM Apply…" at bounding box center [615, 158] width 837 height 74
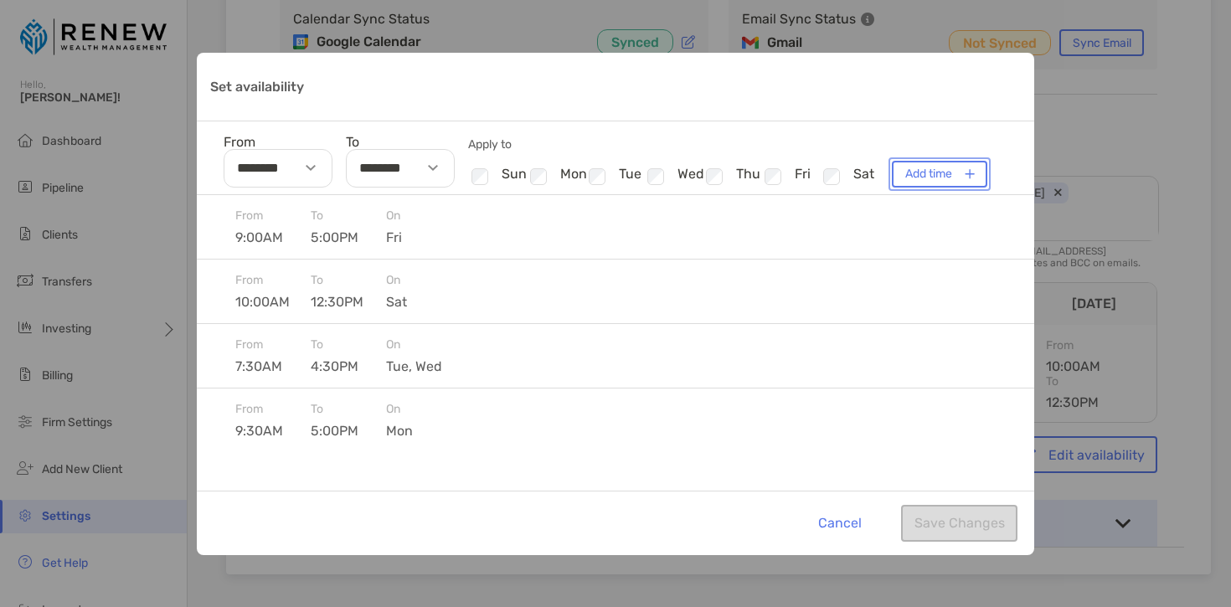
click at [923, 170] on button "Add time" at bounding box center [939, 174] width 95 height 27
type input "**********"
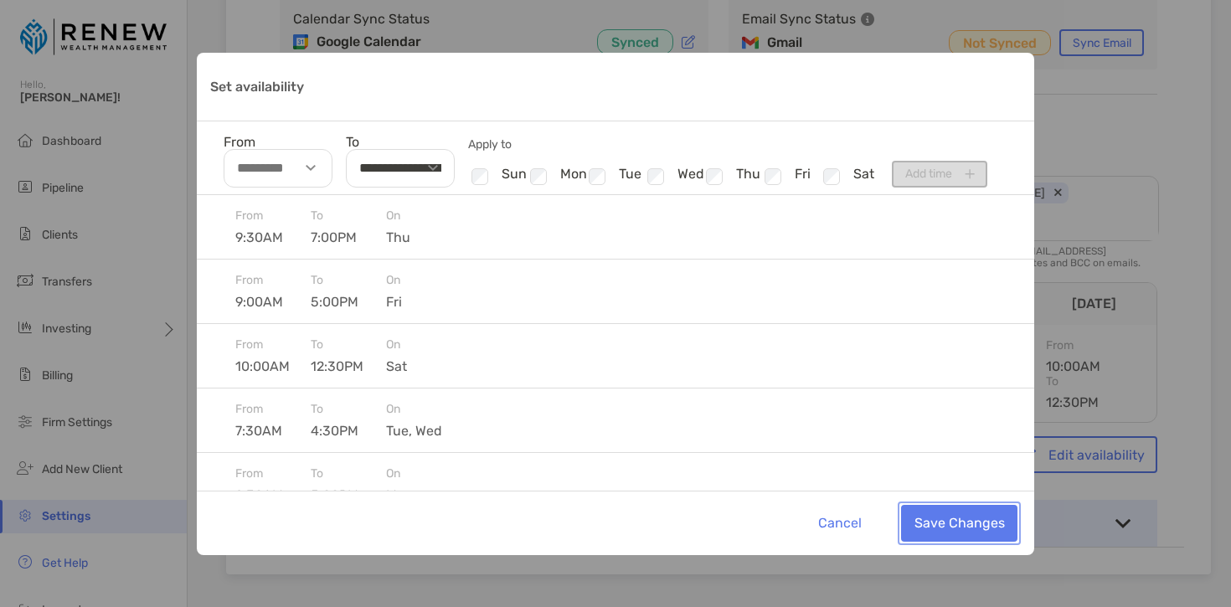
click at [952, 511] on button "Save Changes" at bounding box center [959, 523] width 116 height 37
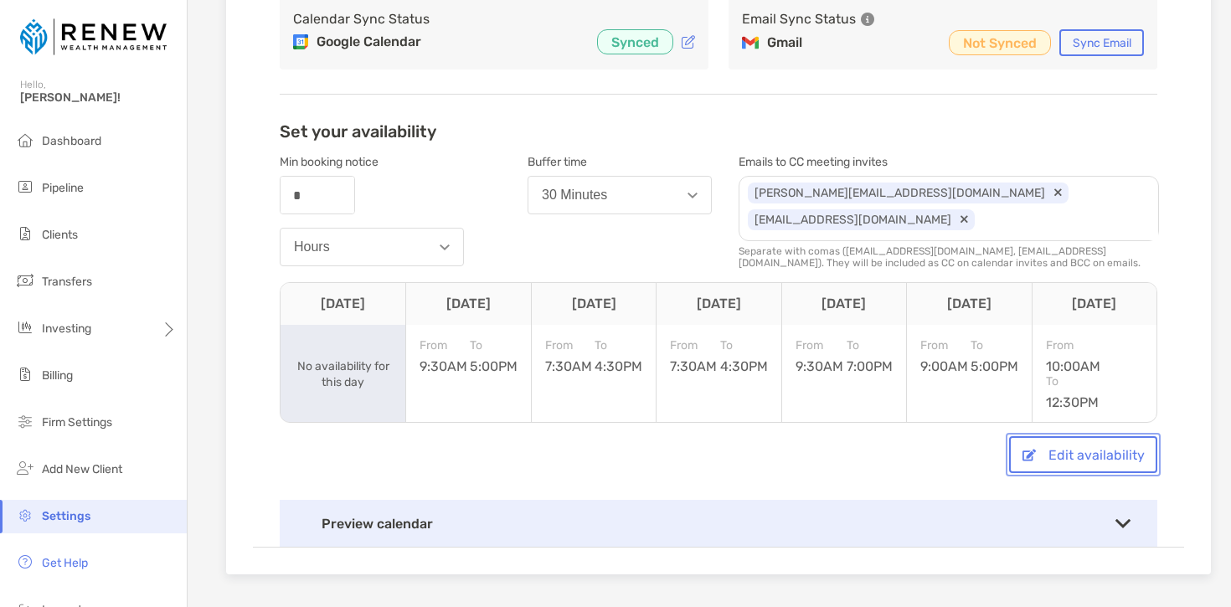
click at [1079, 445] on button "Edit availability" at bounding box center [1083, 454] width 148 height 37
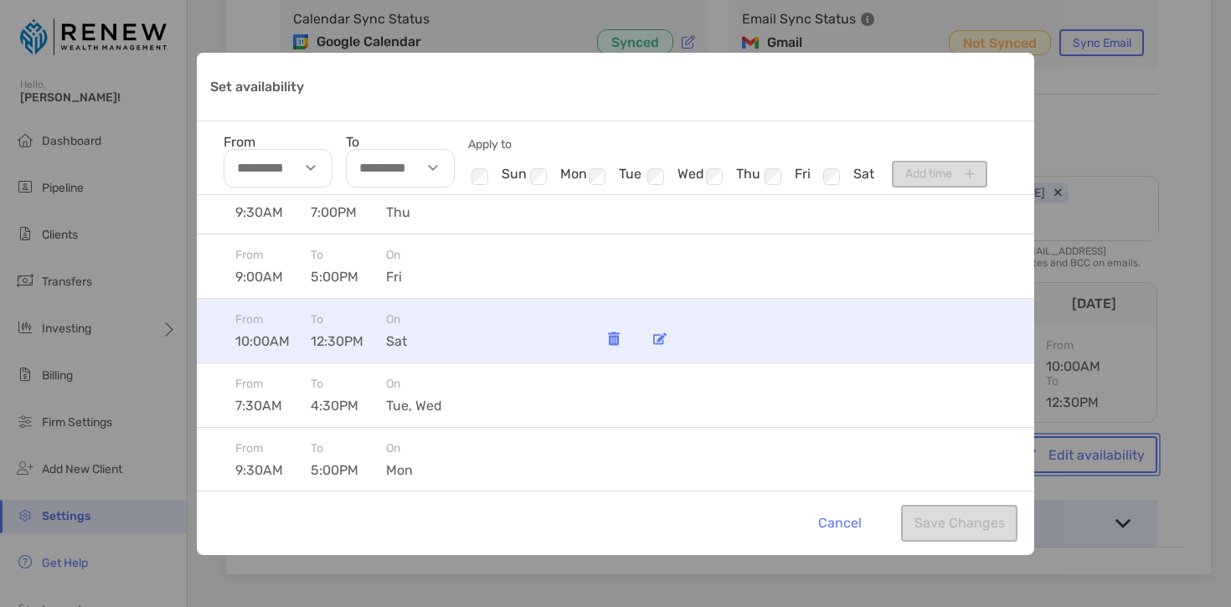
scroll to position [26, 0]
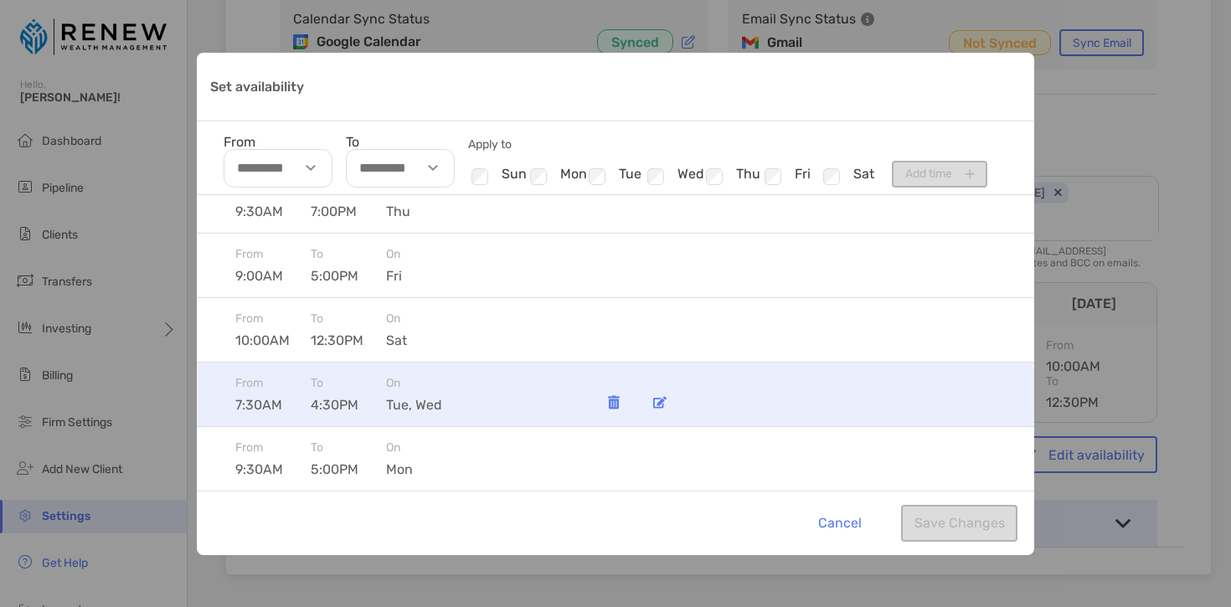
click at [614, 404] on img "Set availability" at bounding box center [614, 402] width 12 height 14
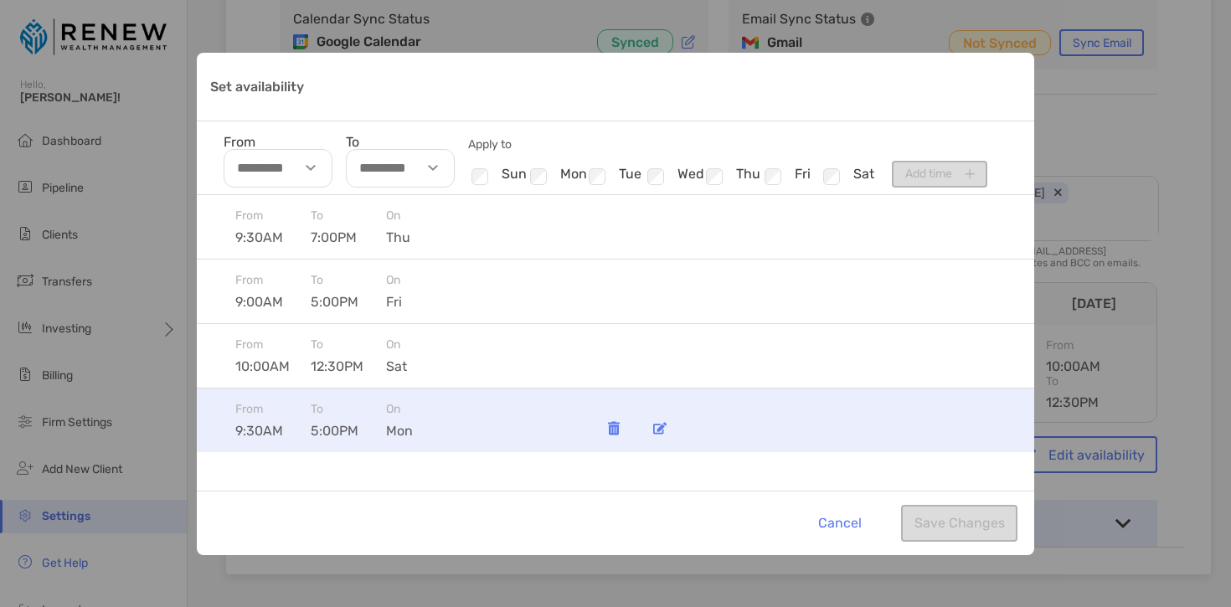
scroll to position [0, 0]
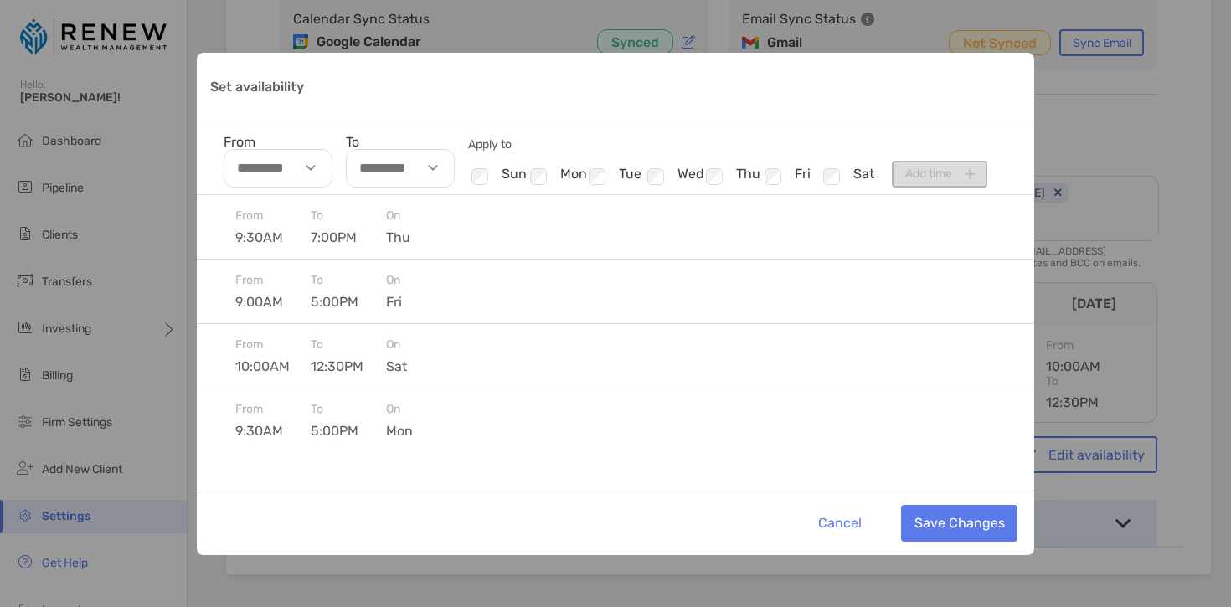
click at [306, 166] on div "Set availability" at bounding box center [313, 168] width 39 height 39
click at [315, 171] on div "Set availability" at bounding box center [313, 168] width 39 height 39
click at [246, 241] on li "09" at bounding box center [248, 240] width 49 height 22
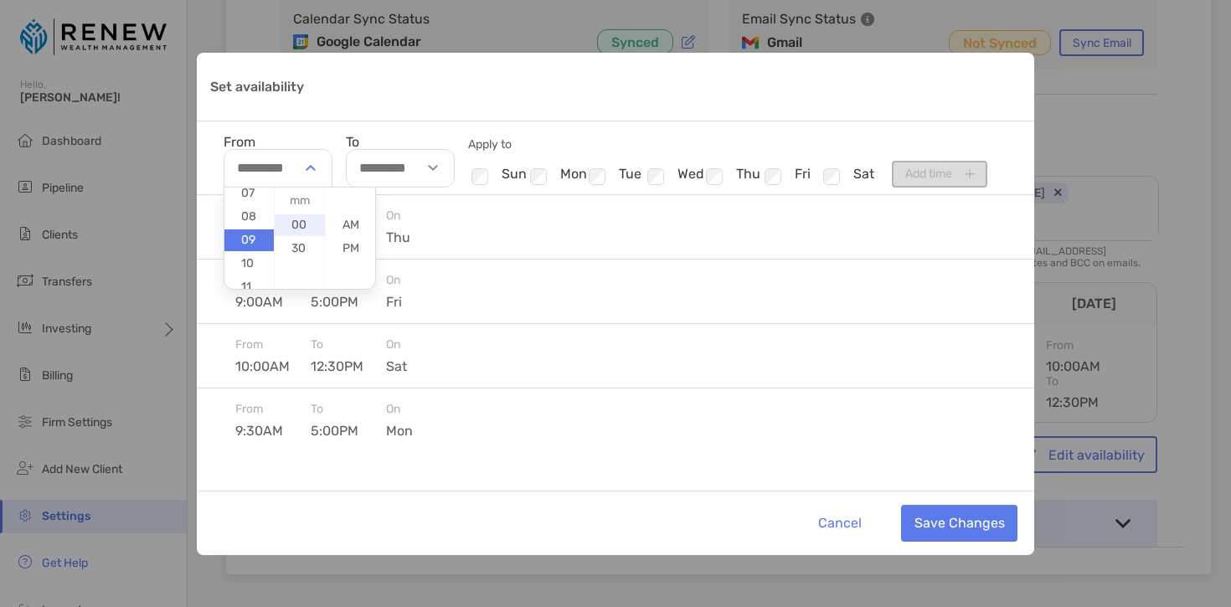
click at [295, 228] on li "00" at bounding box center [299, 225] width 49 height 22
click at [344, 224] on li "AM" at bounding box center [350, 225] width 49 height 22
type input "********"
click at [388, 166] on input "To" at bounding box center [400, 168] width 109 height 39
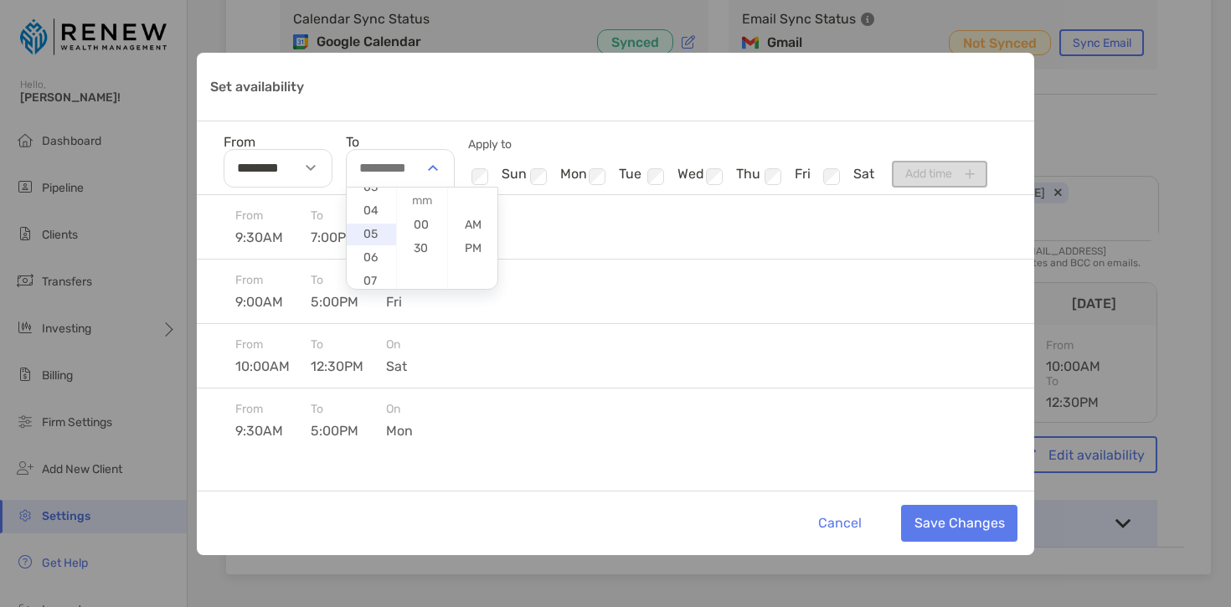
scroll to position [84, 0]
click at [363, 213] on li "04" at bounding box center [371, 212] width 49 height 22
click at [413, 244] on li "30" at bounding box center [421, 249] width 49 height 22
click at [469, 241] on li "PM" at bounding box center [472, 249] width 49 height 22
type input "********"
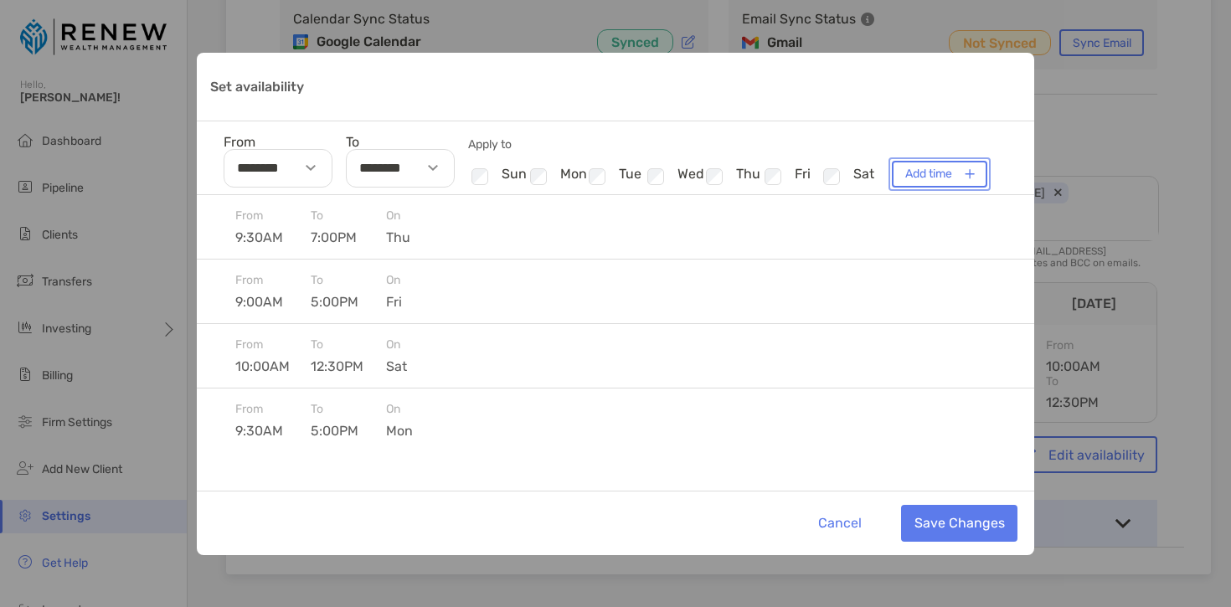
click at [928, 177] on button "Add time" at bounding box center [939, 174] width 95 height 27
type input "**********"
click at [984, 528] on button "Save Changes" at bounding box center [959, 523] width 116 height 37
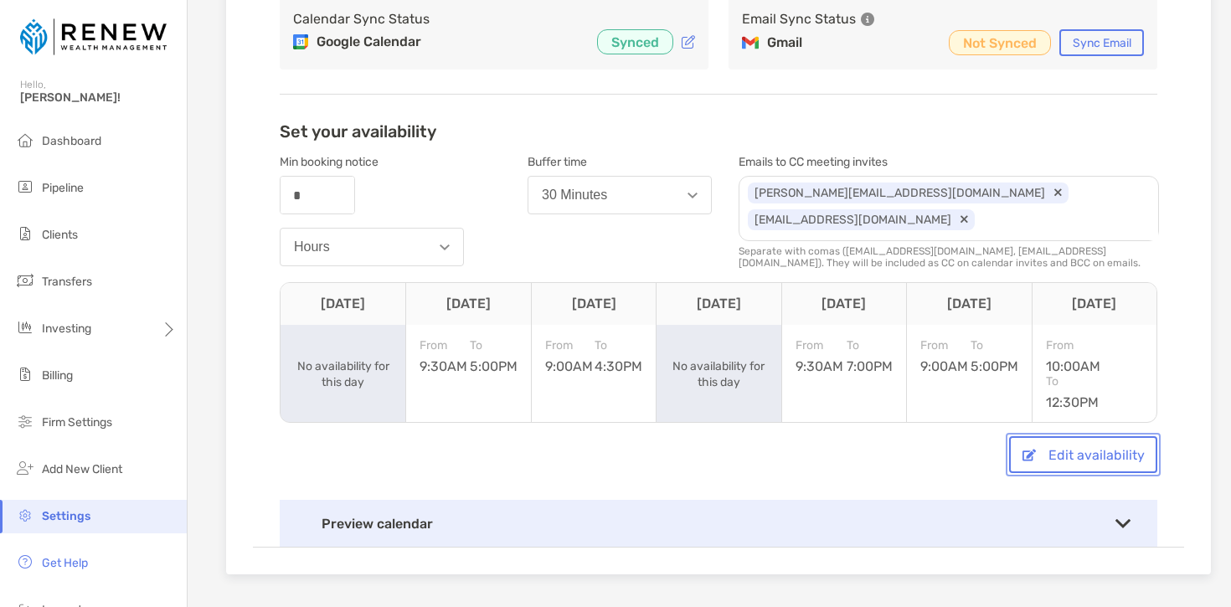
click at [1063, 453] on button "Edit availability" at bounding box center [1083, 454] width 148 height 37
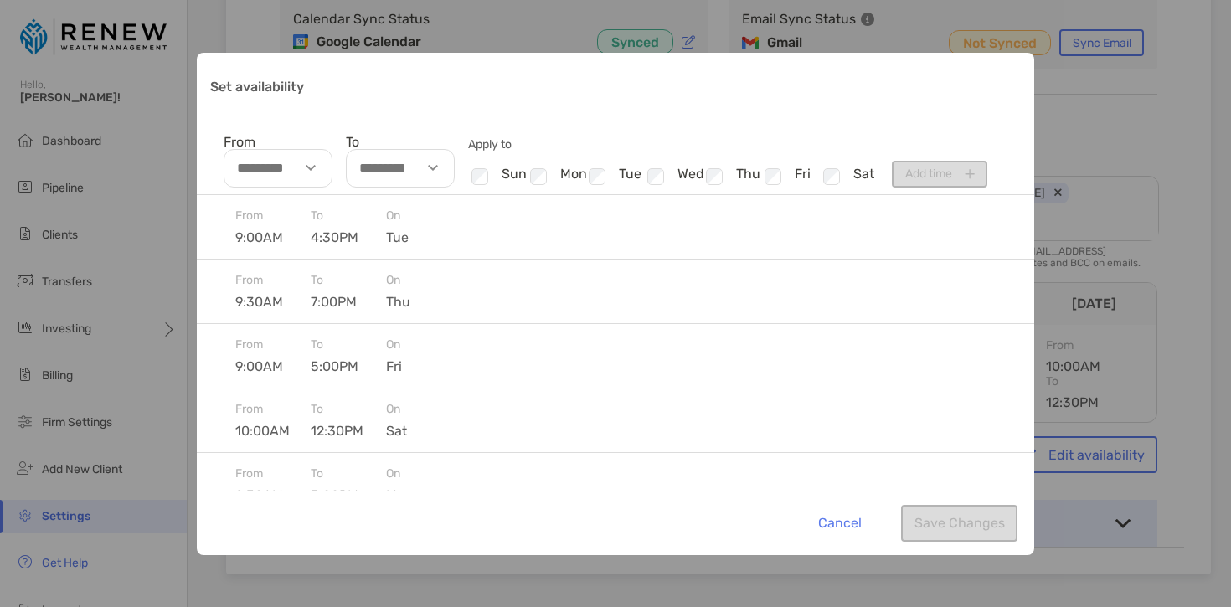
click at [312, 168] on img "Set availability" at bounding box center [311, 168] width 10 height 6
click at [245, 250] on li "09" at bounding box center [248, 250] width 49 height 22
click at [296, 243] on li "30" at bounding box center [299, 249] width 49 height 22
click at [347, 224] on li "AM" at bounding box center [350, 225] width 49 height 22
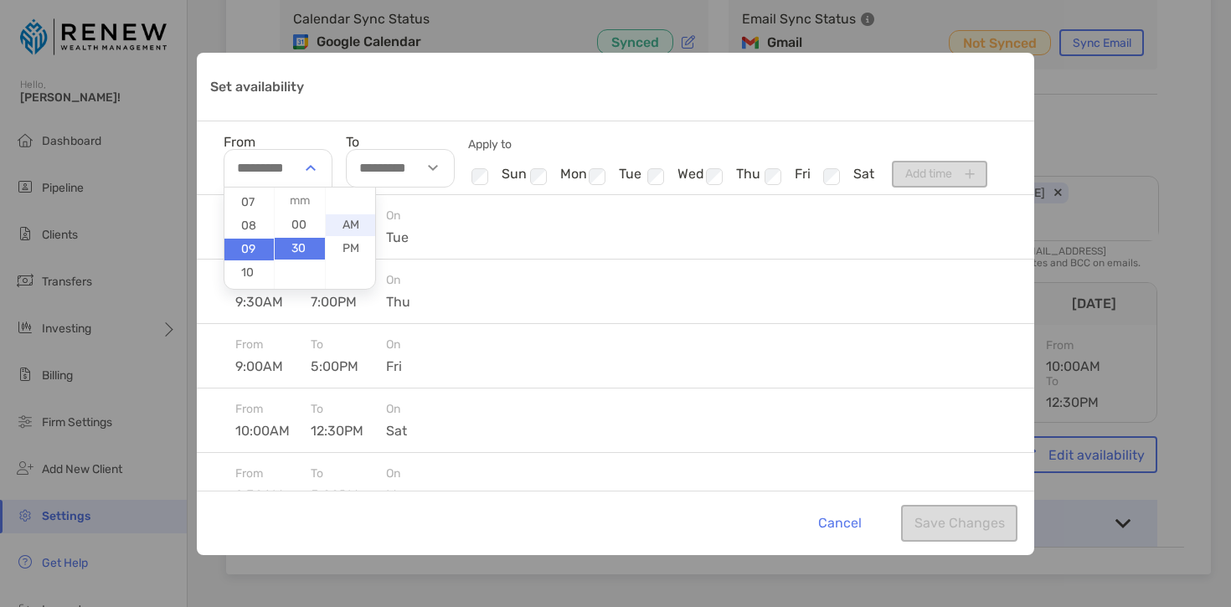
type input "********"
click at [429, 170] on div "Set availability" at bounding box center [435, 168] width 39 height 39
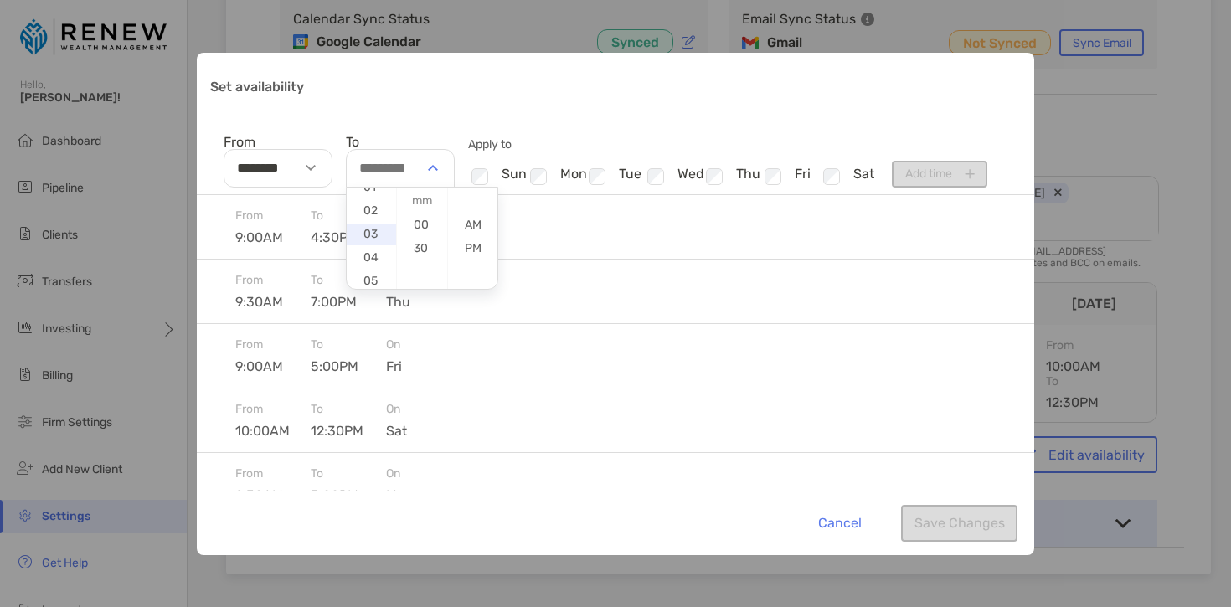
scroll to position [39, 0]
click at [372, 251] on li "04" at bounding box center [371, 257] width 49 height 22
click at [409, 245] on li "30" at bounding box center [421, 249] width 49 height 22
click at [465, 249] on li "PM" at bounding box center [472, 249] width 49 height 22
type input "********"
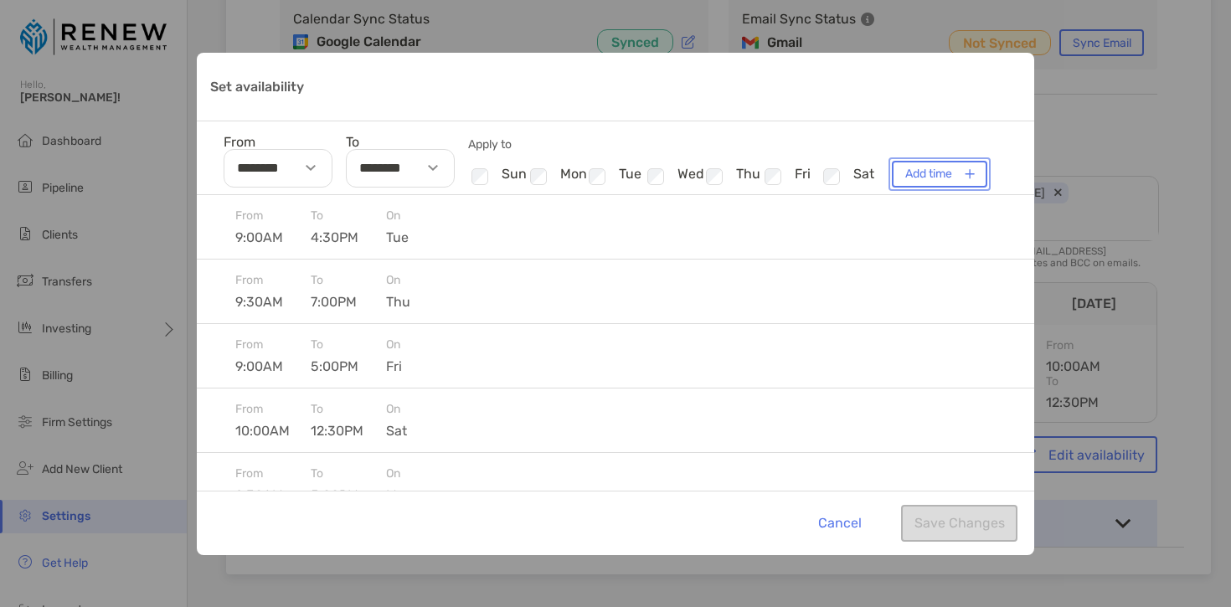
click at [917, 174] on button "Add time" at bounding box center [939, 174] width 95 height 27
type input "**********"
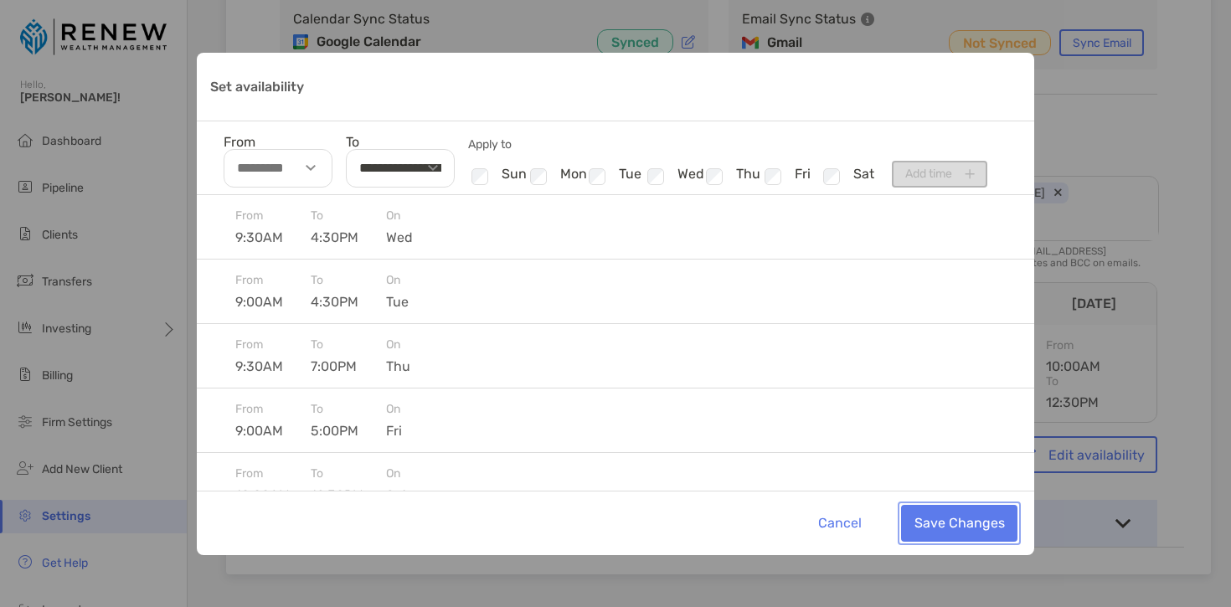
click at [983, 522] on button "Save Changes" at bounding box center [959, 523] width 116 height 37
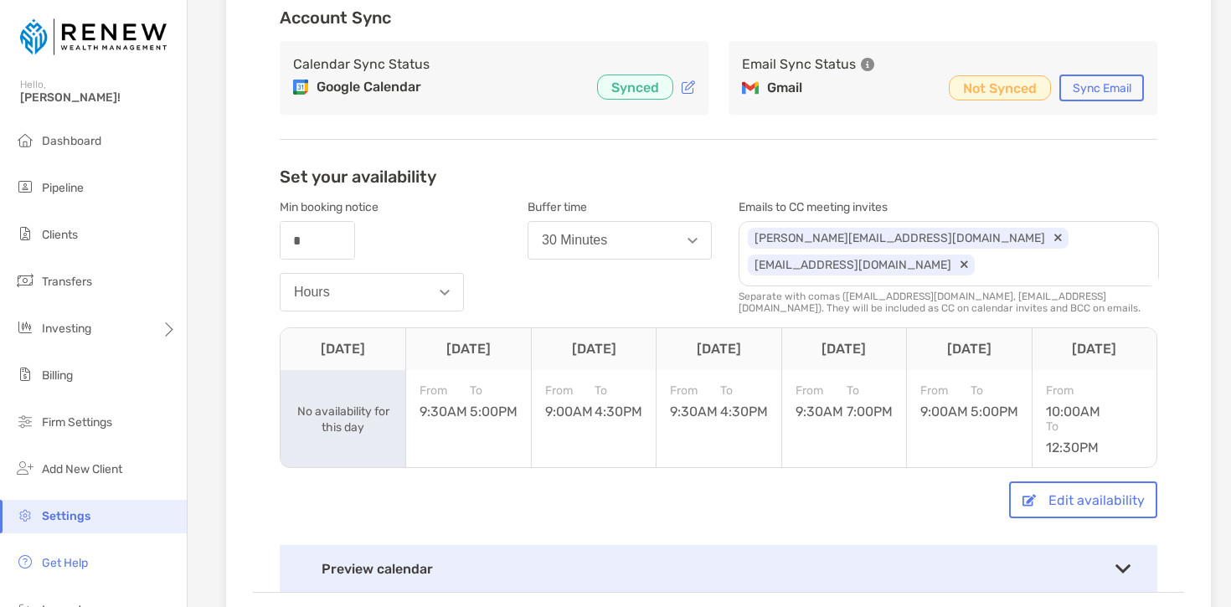
scroll to position [161, 0]
